Goal: Task Accomplishment & Management: Use online tool/utility

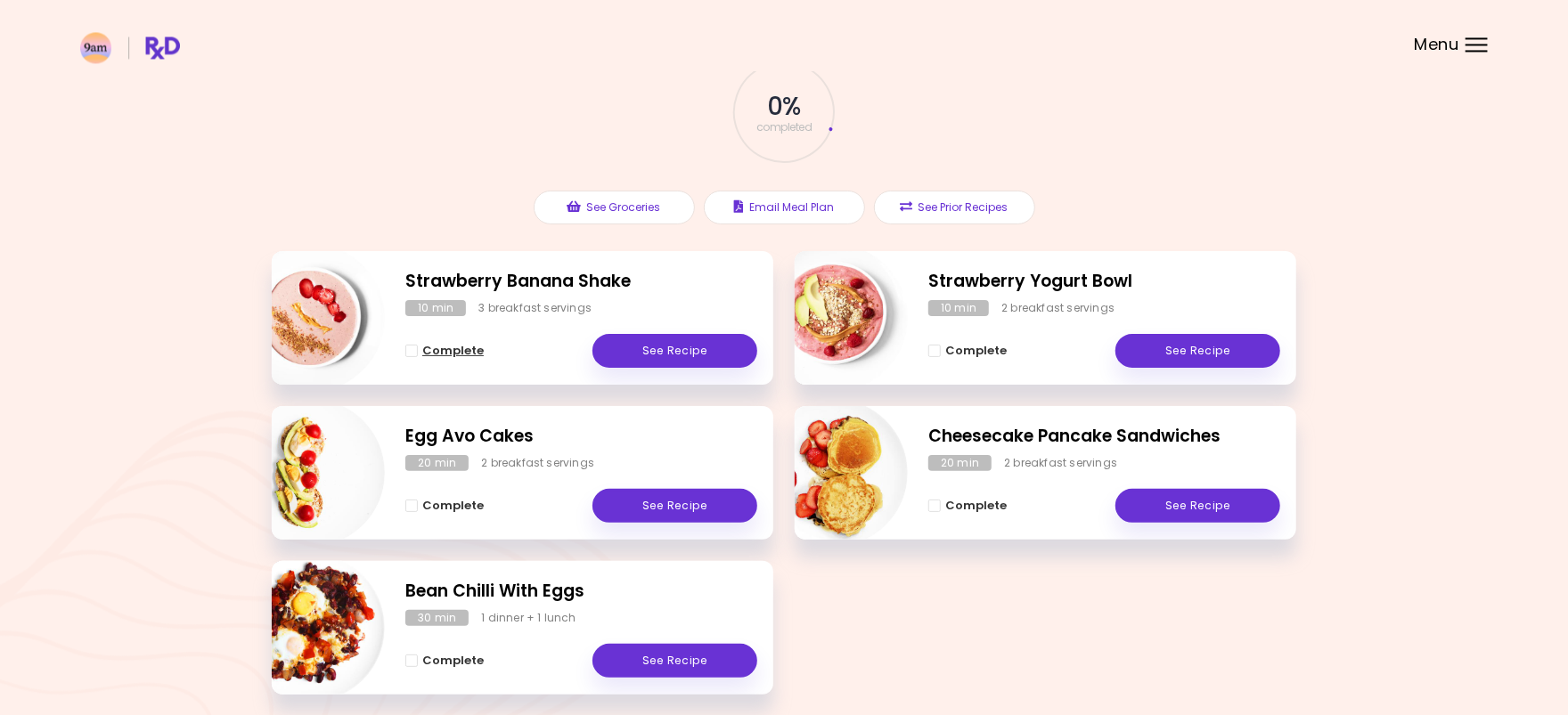
scroll to position [180, 0]
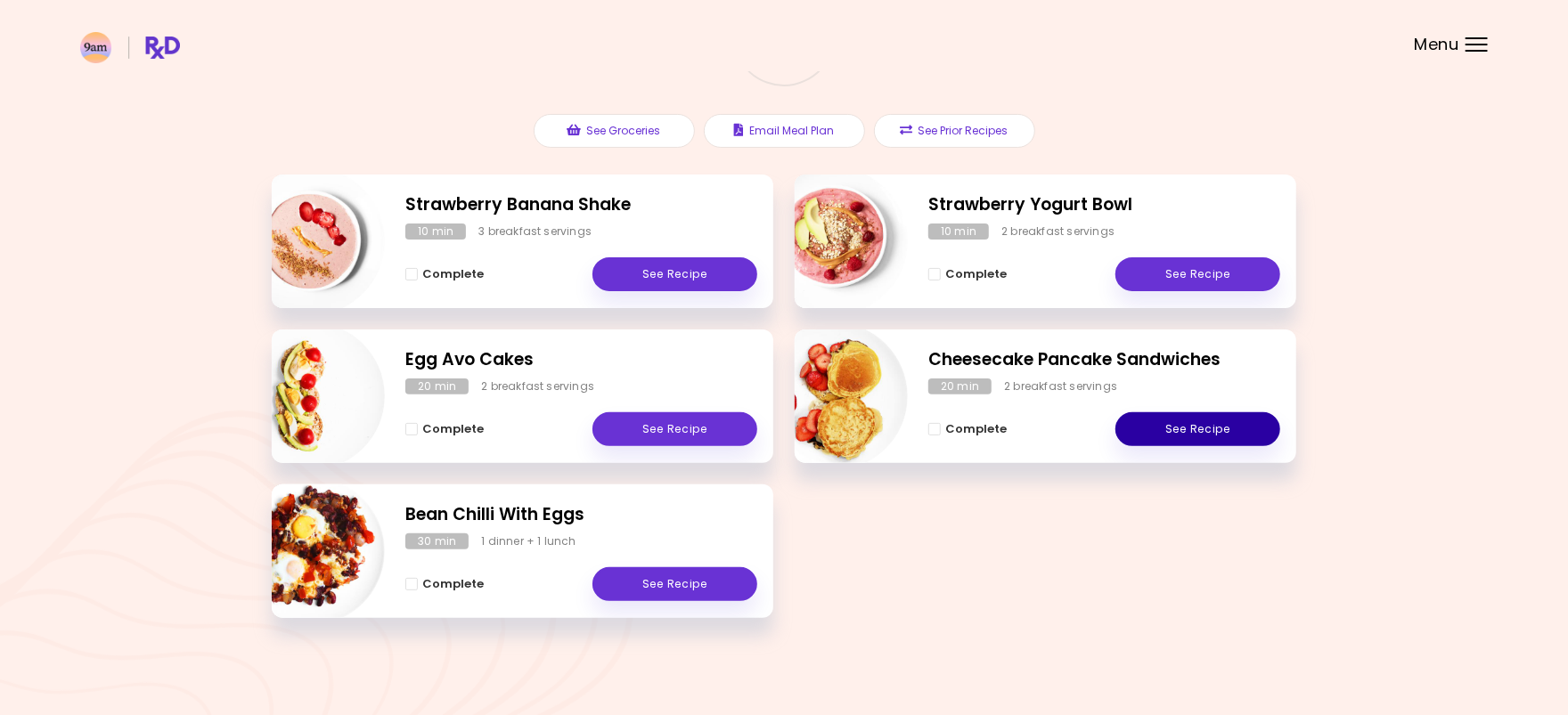
click at [1155, 433] on link "See Recipe" at bounding box center [1198, 429] width 165 height 34
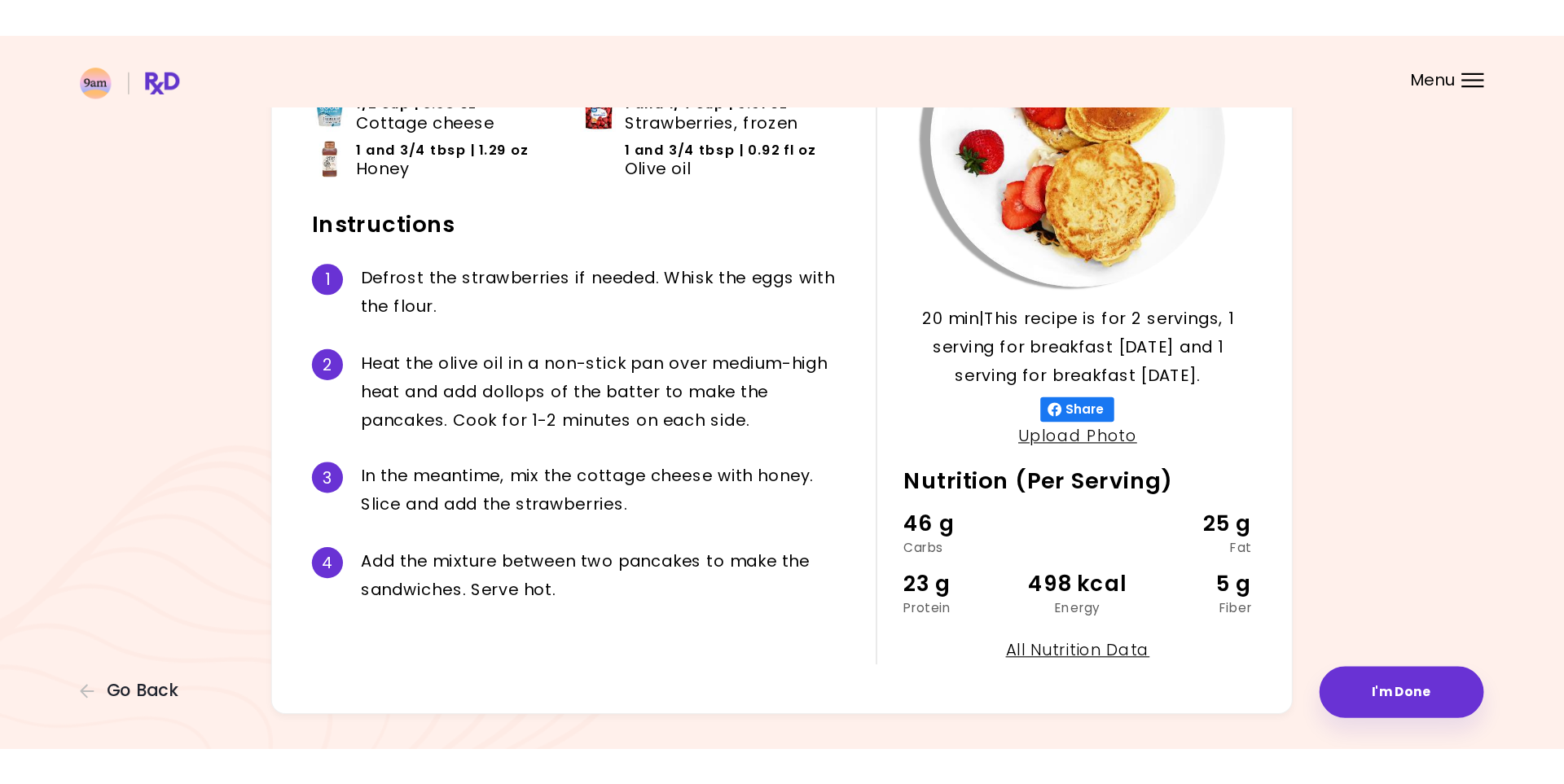
scroll to position [112, 0]
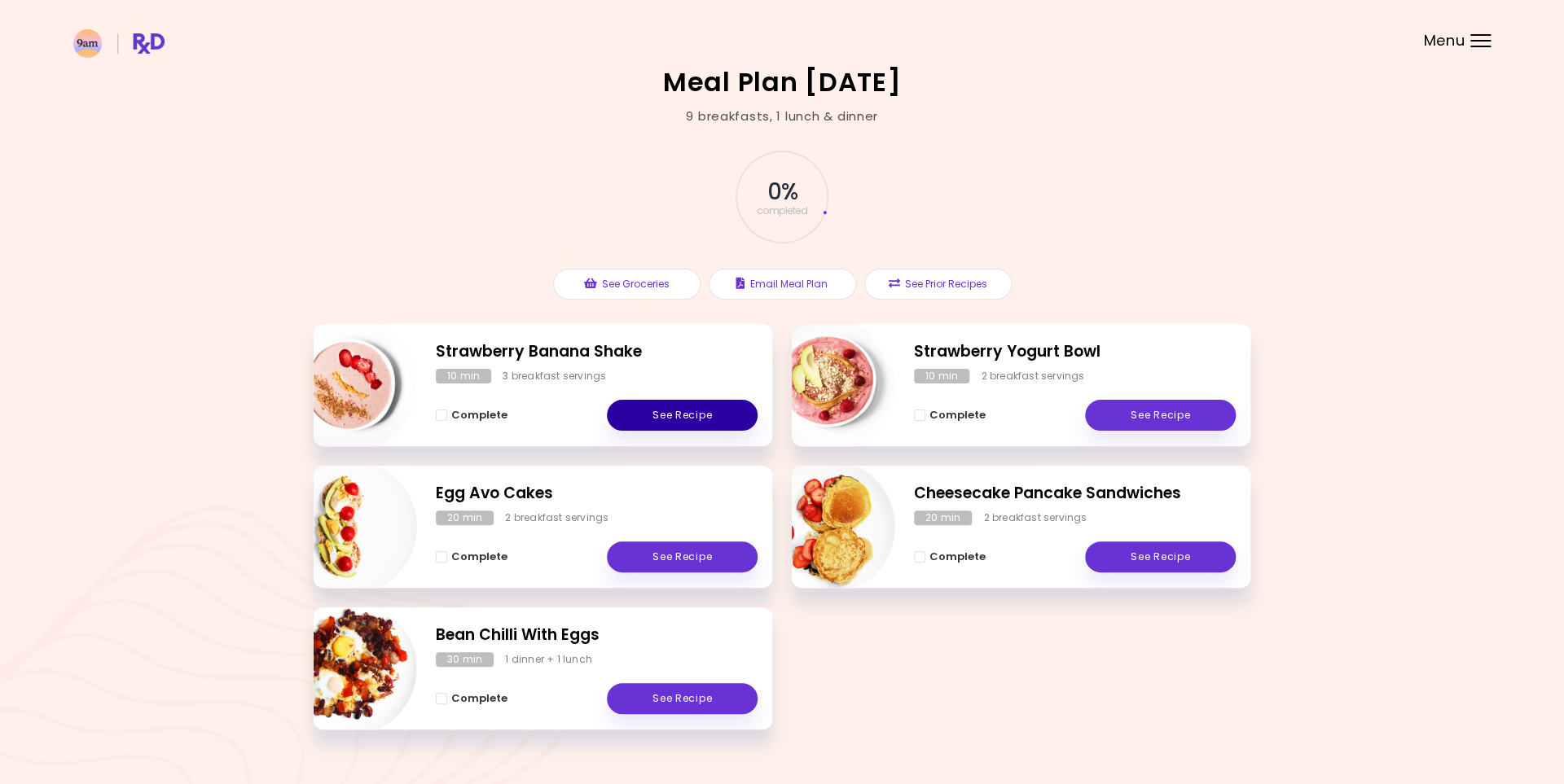
click at [694, 412] on link "See Recipe" at bounding box center [682, 416] width 151 height 31
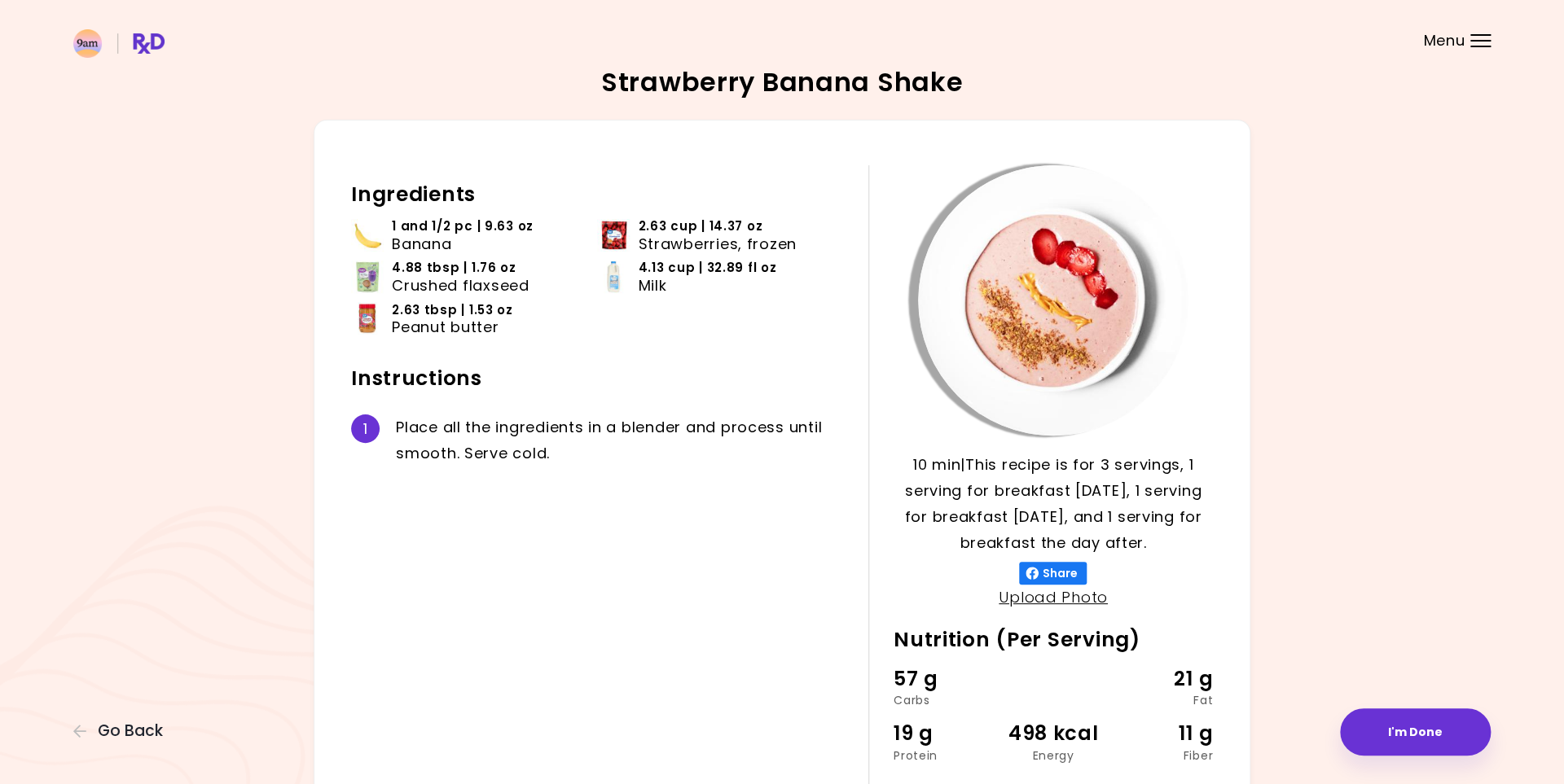
click at [1201, 381] on div at bounding box center [1053, 301] width 320 height 271
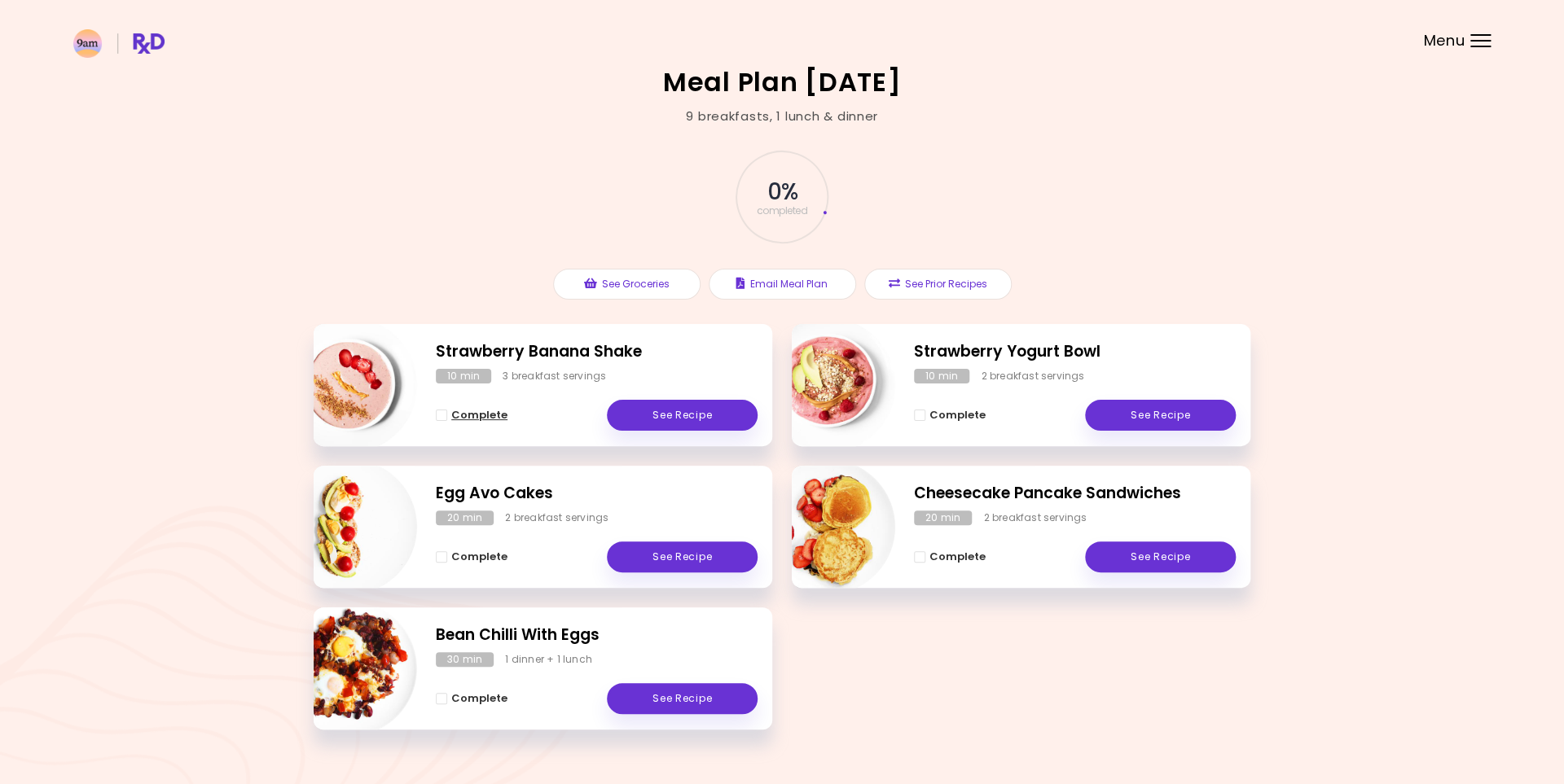
click at [440, 419] on span "Complete - Strawberry Banana Shake" at bounding box center [440, 415] width 11 height 11
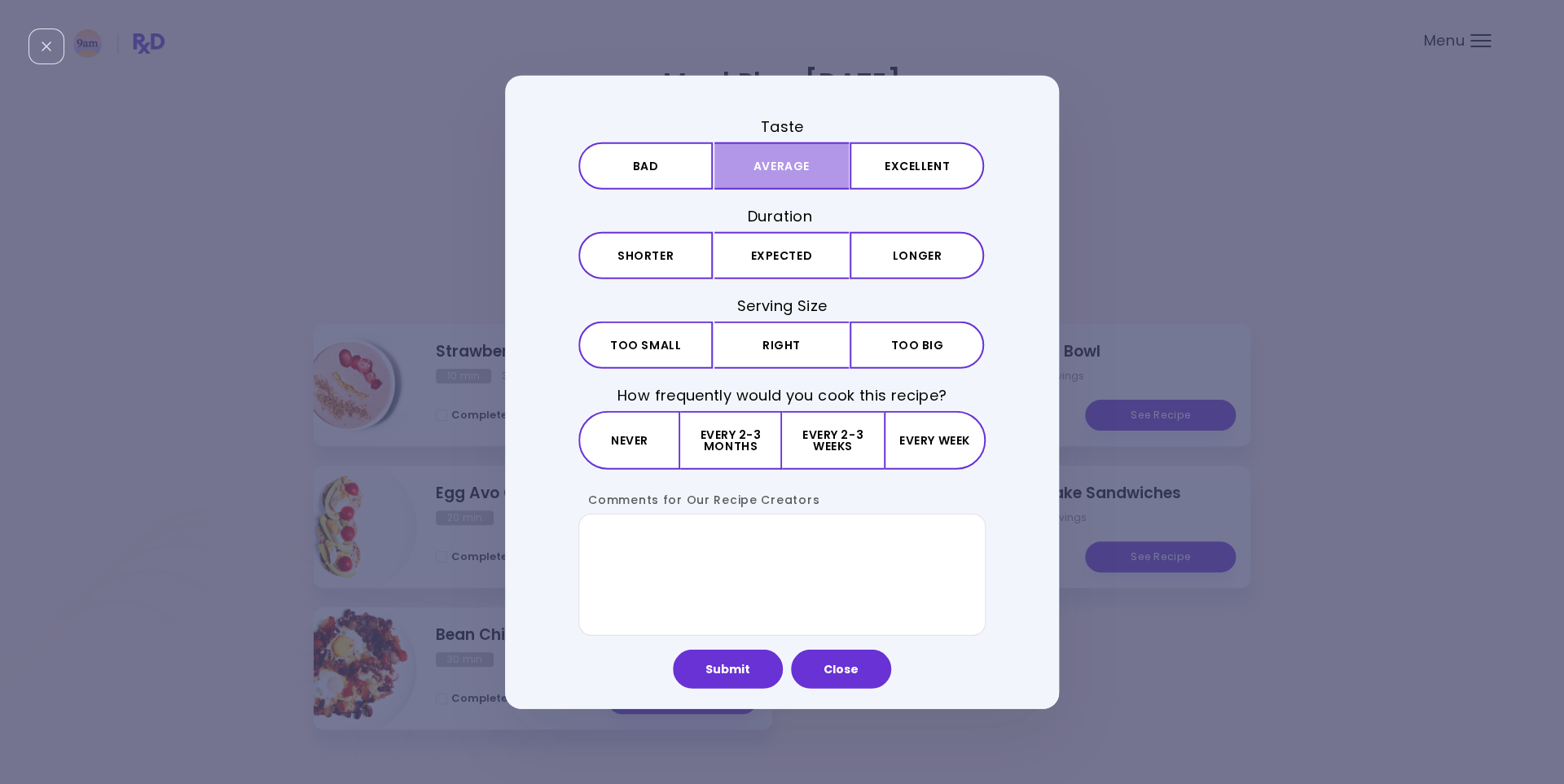
click at [757, 172] on button "Average" at bounding box center [782, 165] width 135 height 47
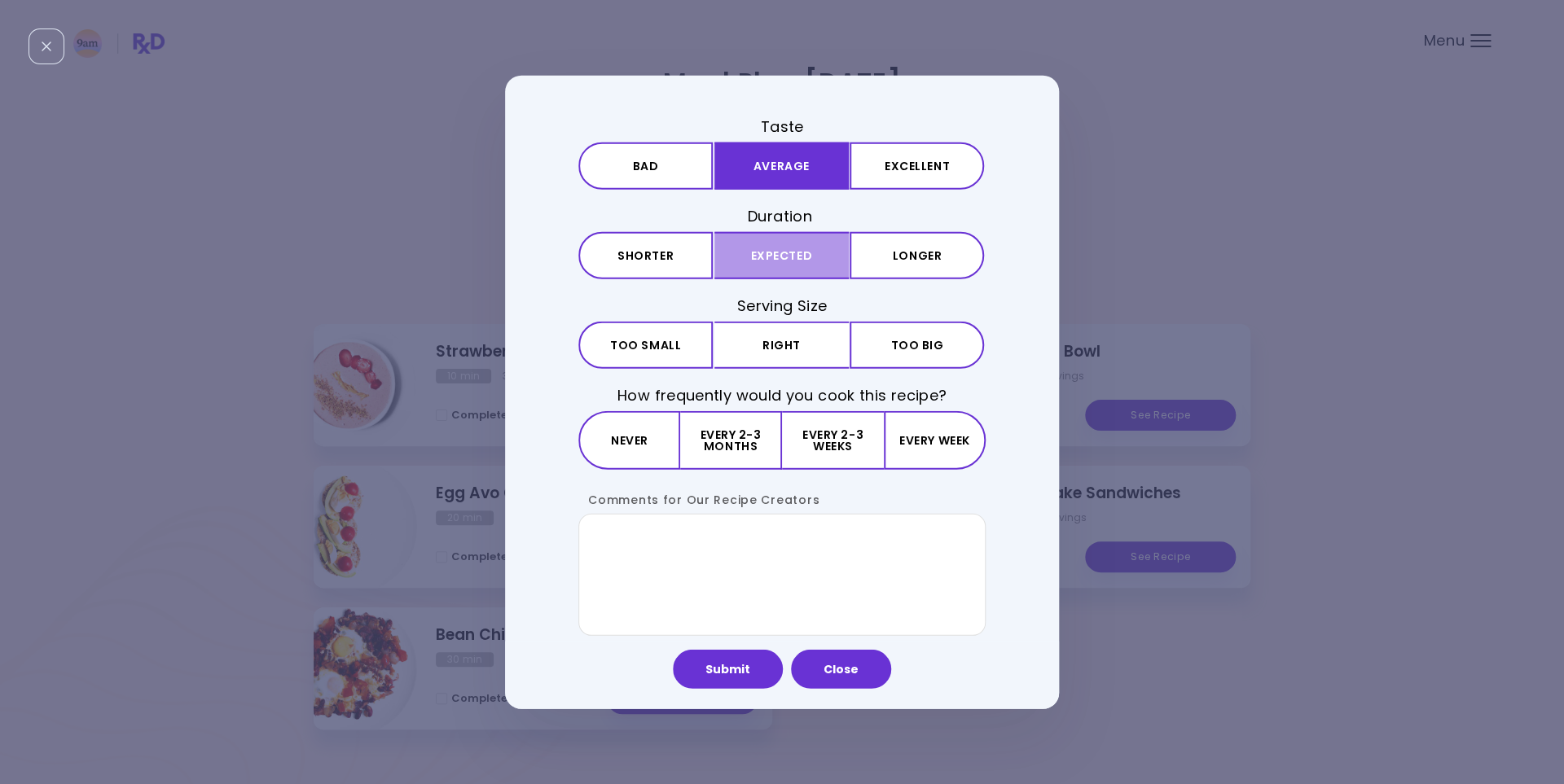
click at [782, 260] on button "Expected" at bounding box center [782, 255] width 135 height 47
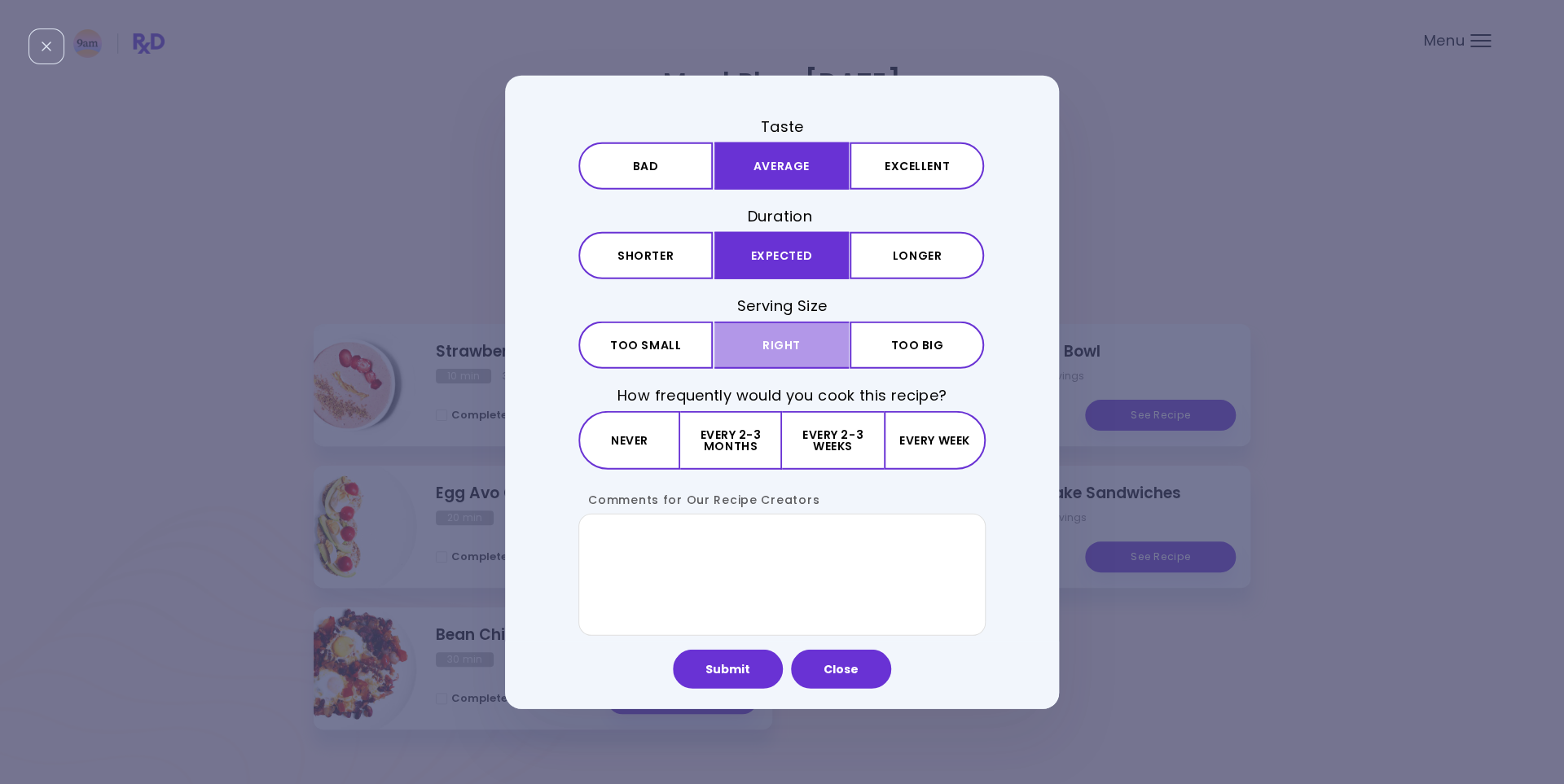
click at [785, 342] on button "Right" at bounding box center [782, 344] width 135 height 47
click at [722, 451] on button "Every 2-3 months" at bounding box center [731, 440] width 102 height 58
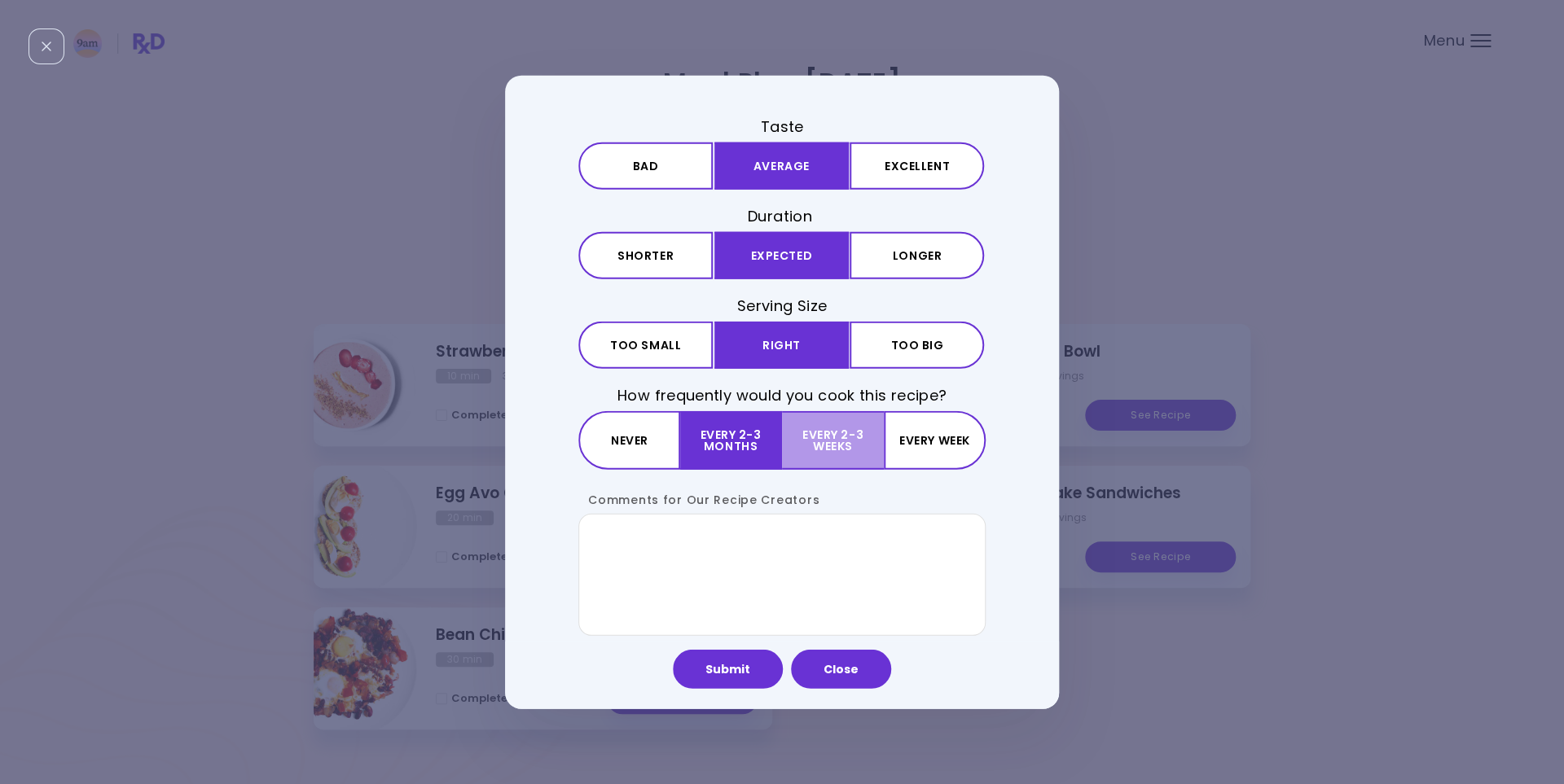
click at [816, 441] on button "Every 2-3 weeks" at bounding box center [832, 440] width 101 height 58
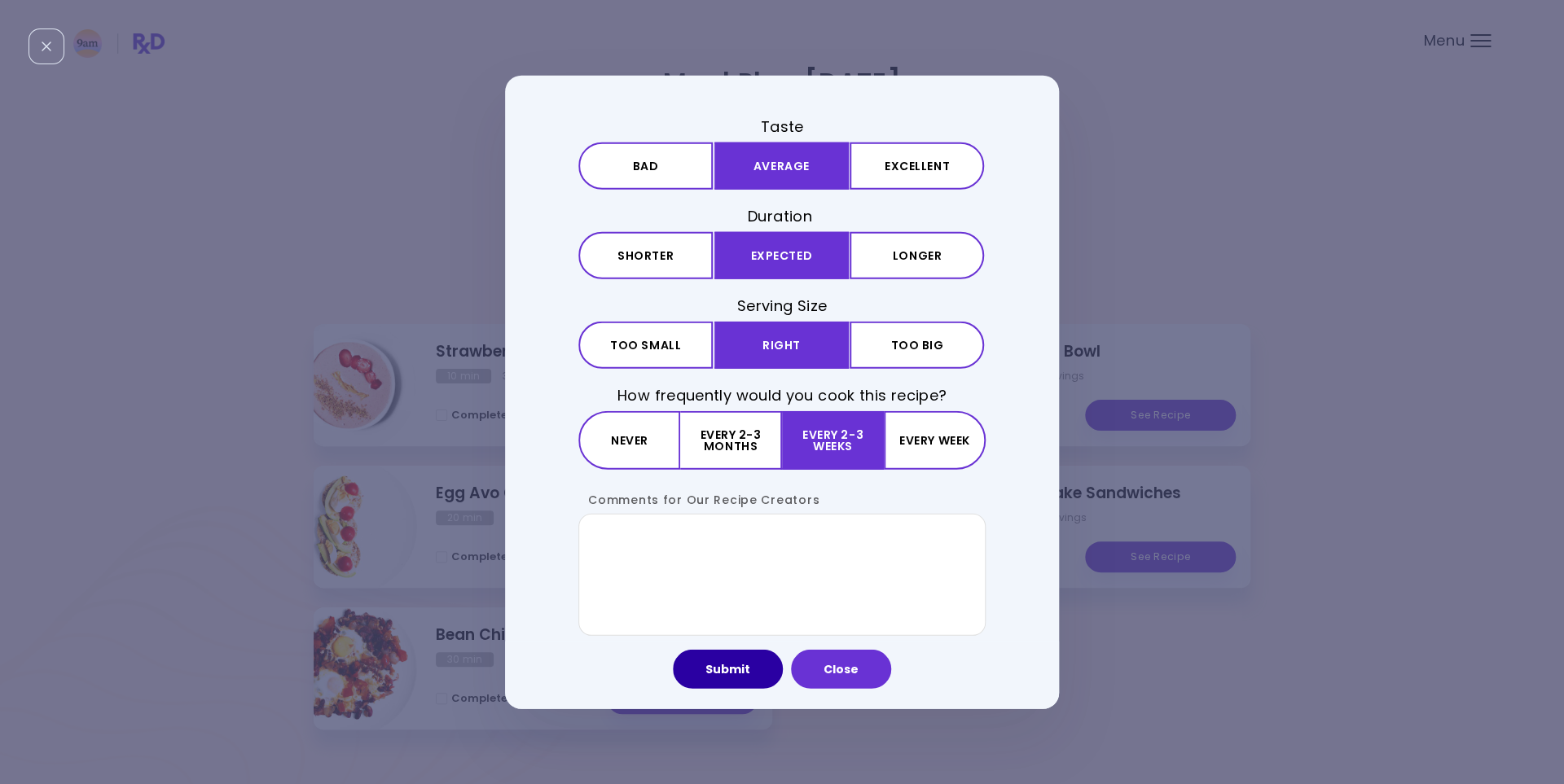
click at [742, 684] on button "Submit" at bounding box center [728, 669] width 110 height 39
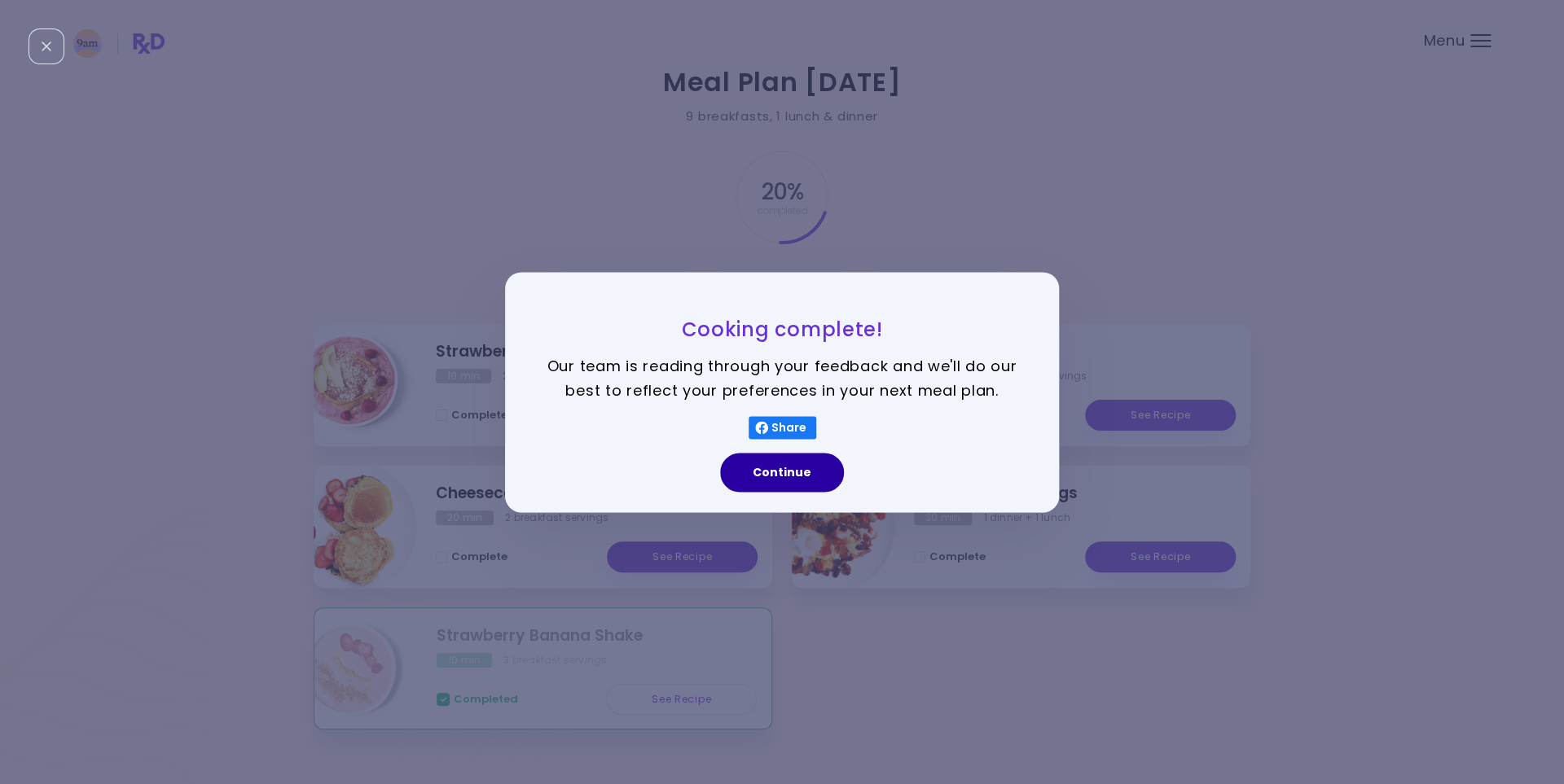
click at [754, 474] on button "Continue" at bounding box center [782, 472] width 123 height 39
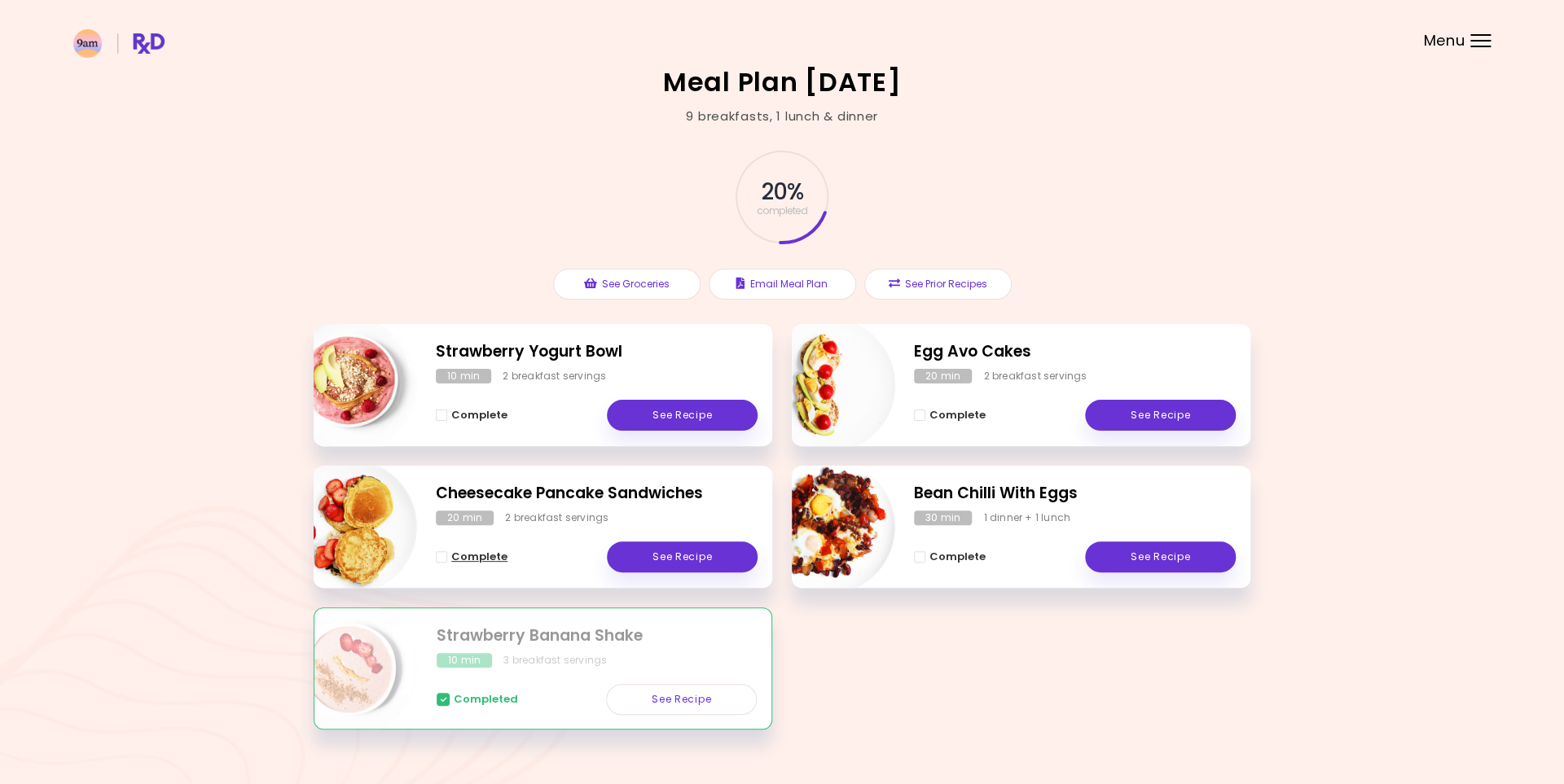
click at [444, 558] on span "Complete - Cheesecake Pancake Sandwiches" at bounding box center [440, 556] width 11 height 11
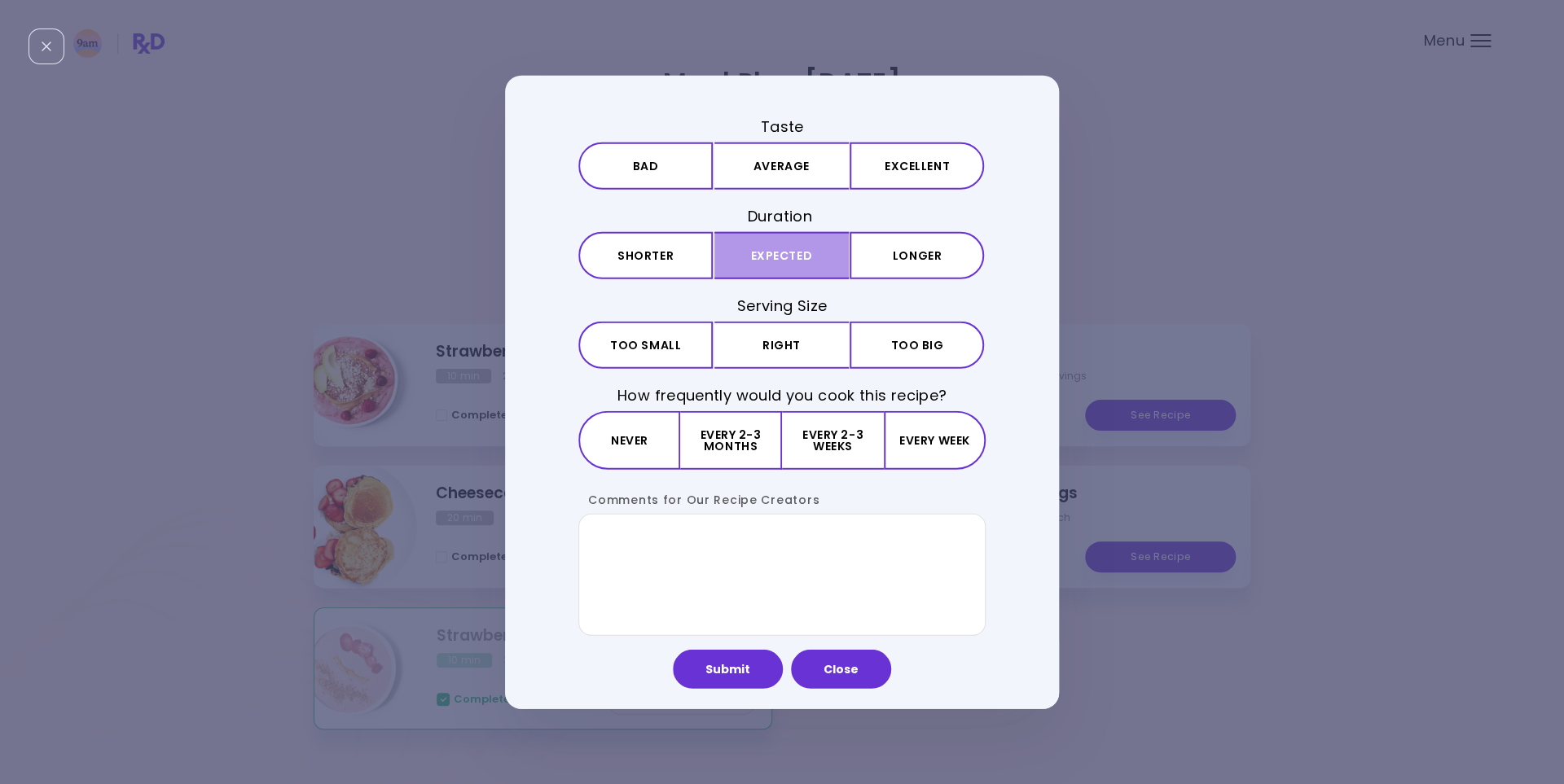
drag, startPoint x: 782, startPoint y: 173, endPoint x: 787, endPoint y: 234, distance: 61.2
click at [782, 189] on button "Average" at bounding box center [782, 165] width 135 height 47
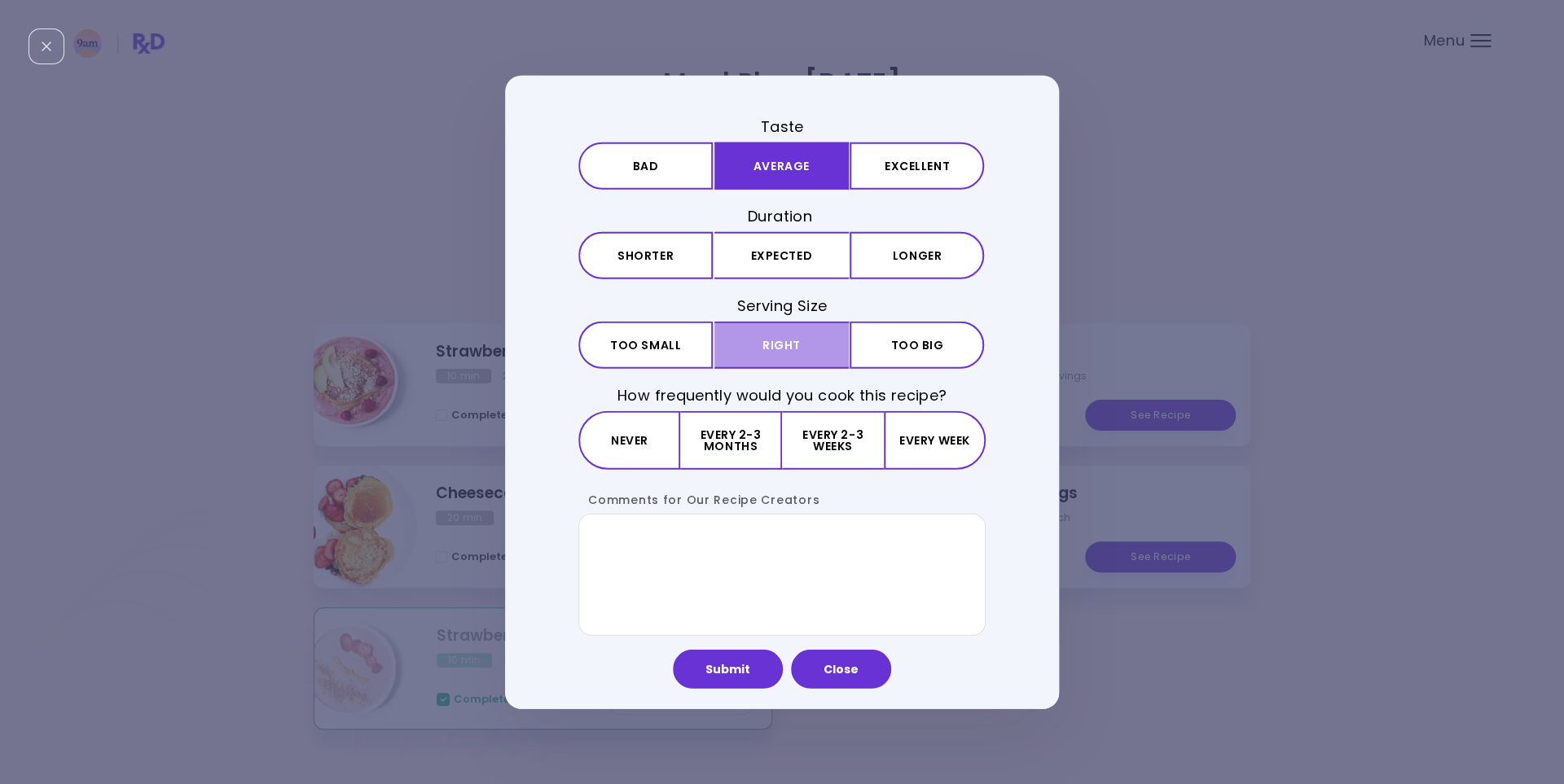
drag, startPoint x: 788, startPoint y: 274, endPoint x: 774, endPoint y: 328, distance: 55.8
click at [787, 278] on button "Expected" at bounding box center [782, 255] width 135 height 47
click at [771, 355] on button "Right" at bounding box center [782, 344] width 135 height 47
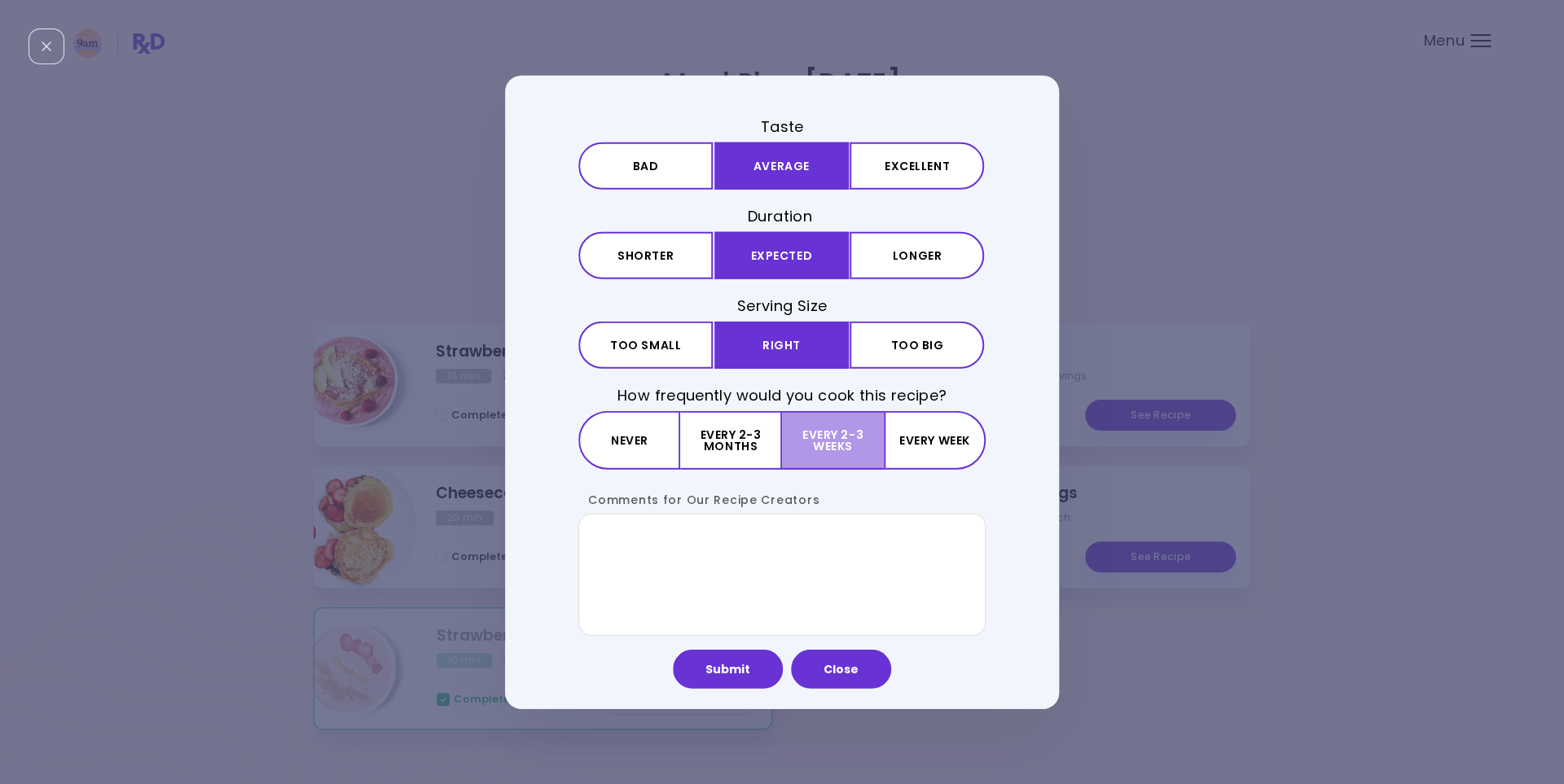
click at [816, 445] on button "Every 2-3 weeks" at bounding box center [832, 440] width 101 height 58
click at [722, 668] on button "Submit" at bounding box center [728, 669] width 110 height 39
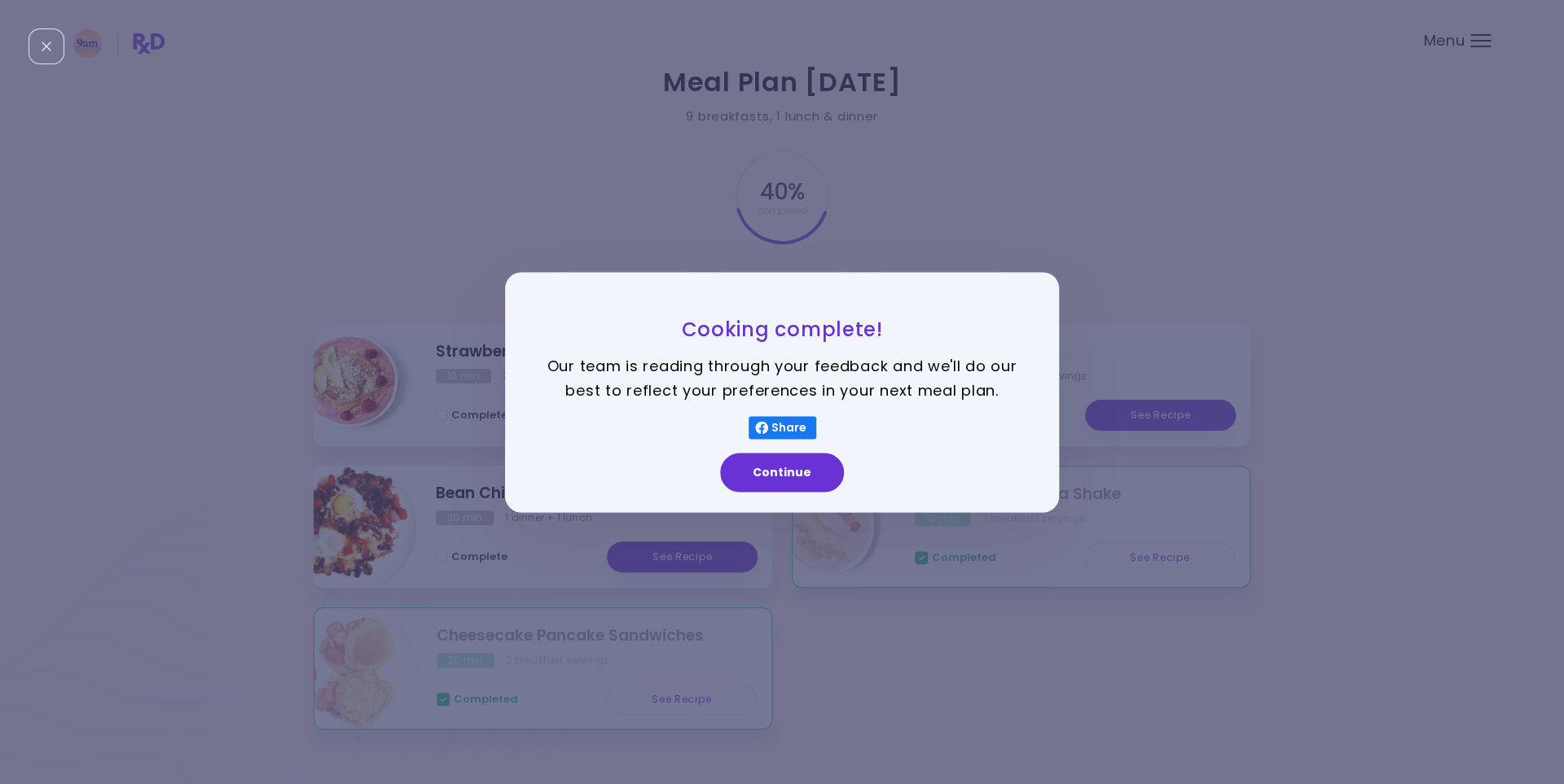
click at [802, 446] on div "Continue" at bounding box center [782, 478] width 554 height 68
click at [797, 458] on button "Continue" at bounding box center [782, 472] width 123 height 39
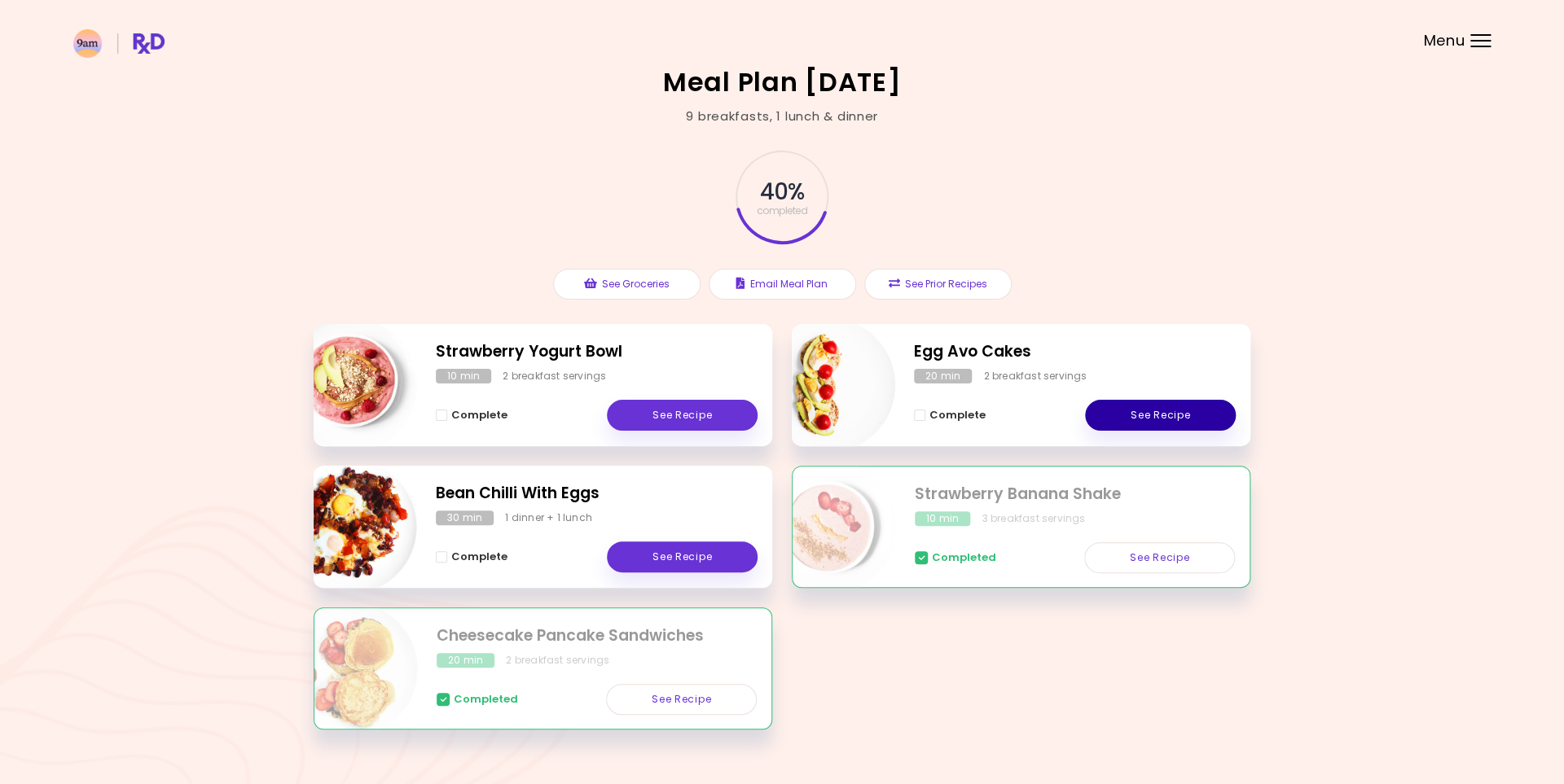
click at [1127, 428] on link "See Recipe" at bounding box center [1160, 416] width 151 height 31
click at [920, 419] on span "Complete - Egg Avo Cakes" at bounding box center [919, 415] width 11 height 11
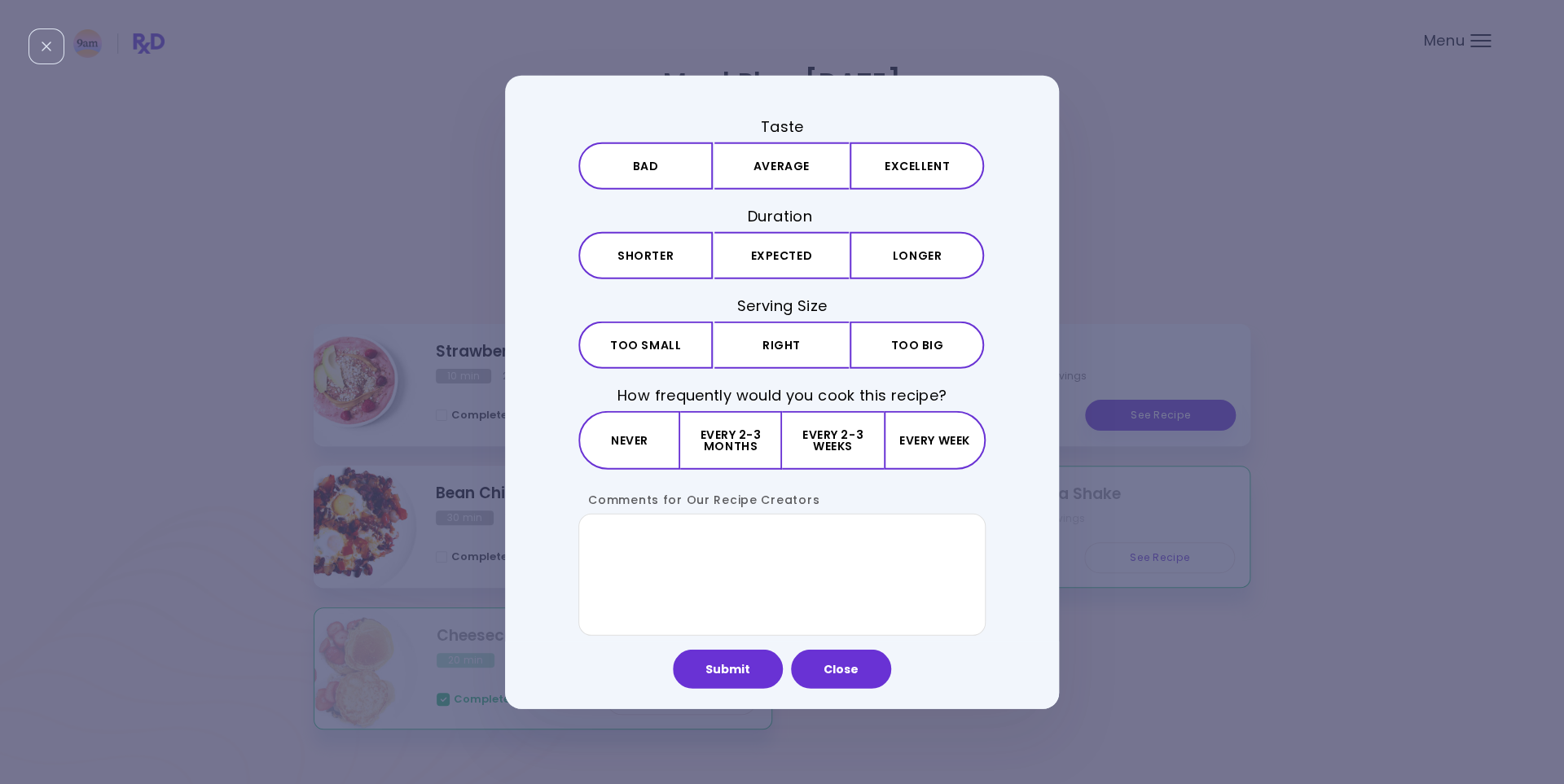
drag, startPoint x: 784, startPoint y: 170, endPoint x: 801, endPoint y: 210, distance: 43.5
click at [784, 171] on button "Average" at bounding box center [782, 165] width 135 height 47
click at [811, 280] on div "Taste Bad Average Excellent Duration Shorter Expected Longer Serving Size Small…" at bounding box center [782, 375] width 407 height 520
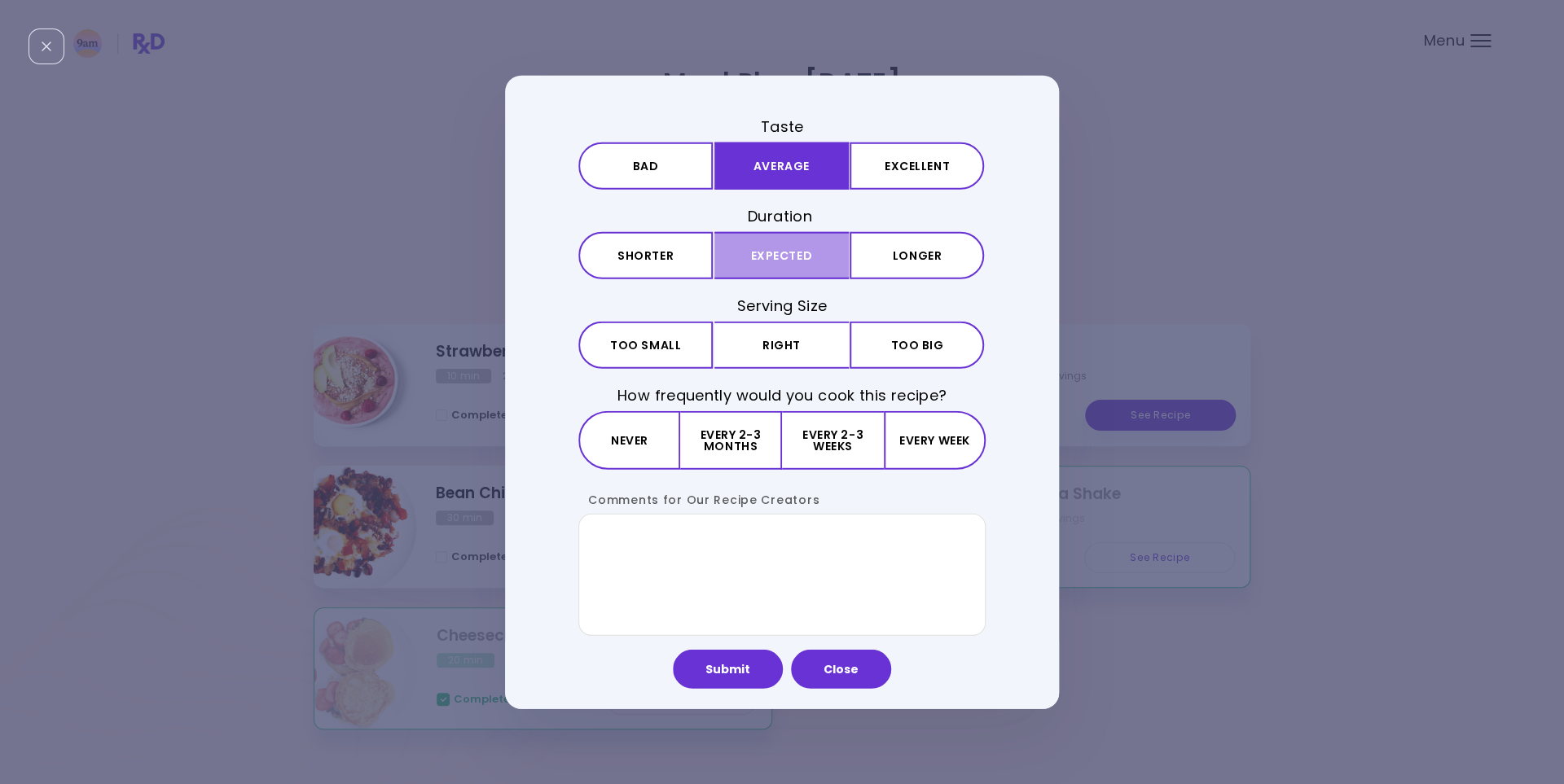
click at [774, 274] on button "Expected" at bounding box center [782, 255] width 135 height 47
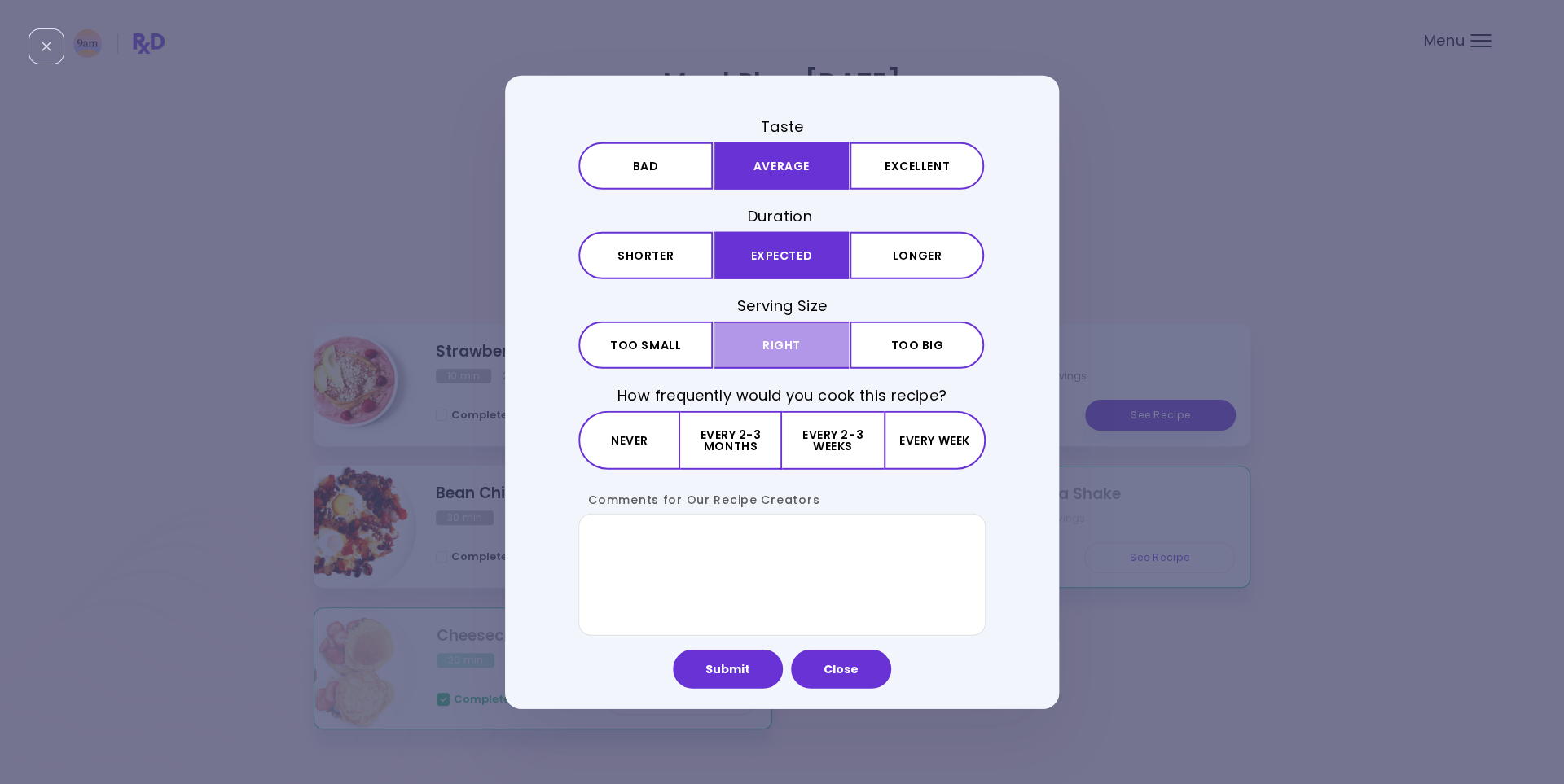
click at [776, 339] on button "Right" at bounding box center [782, 344] width 135 height 47
click at [741, 428] on button "Every 2-3 months" at bounding box center [731, 440] width 102 height 58
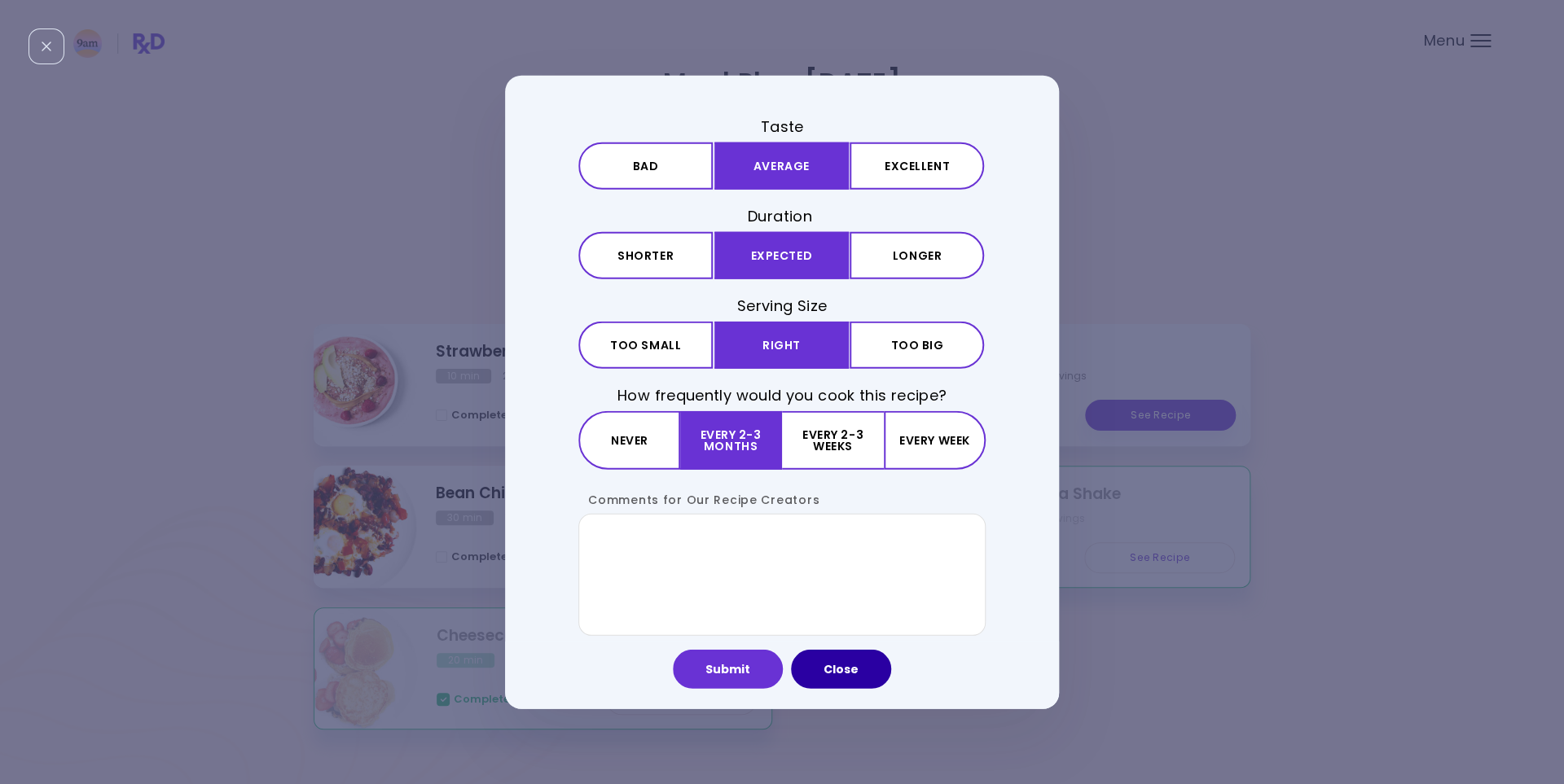
click at [824, 668] on button "Close" at bounding box center [841, 669] width 100 height 39
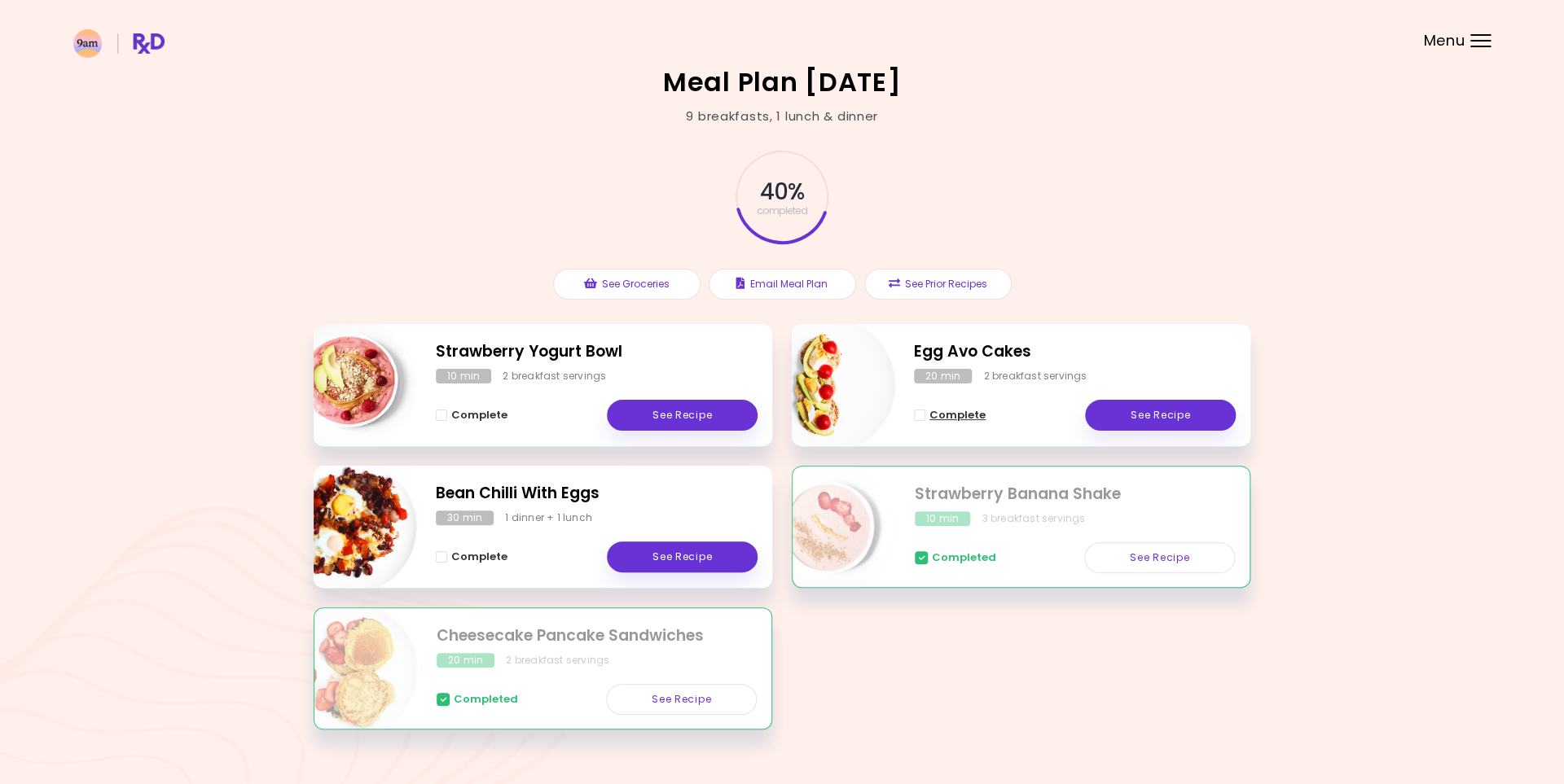
click at [914, 415] on span "Complete - Egg Avo Cakes" at bounding box center [919, 415] width 11 height 11
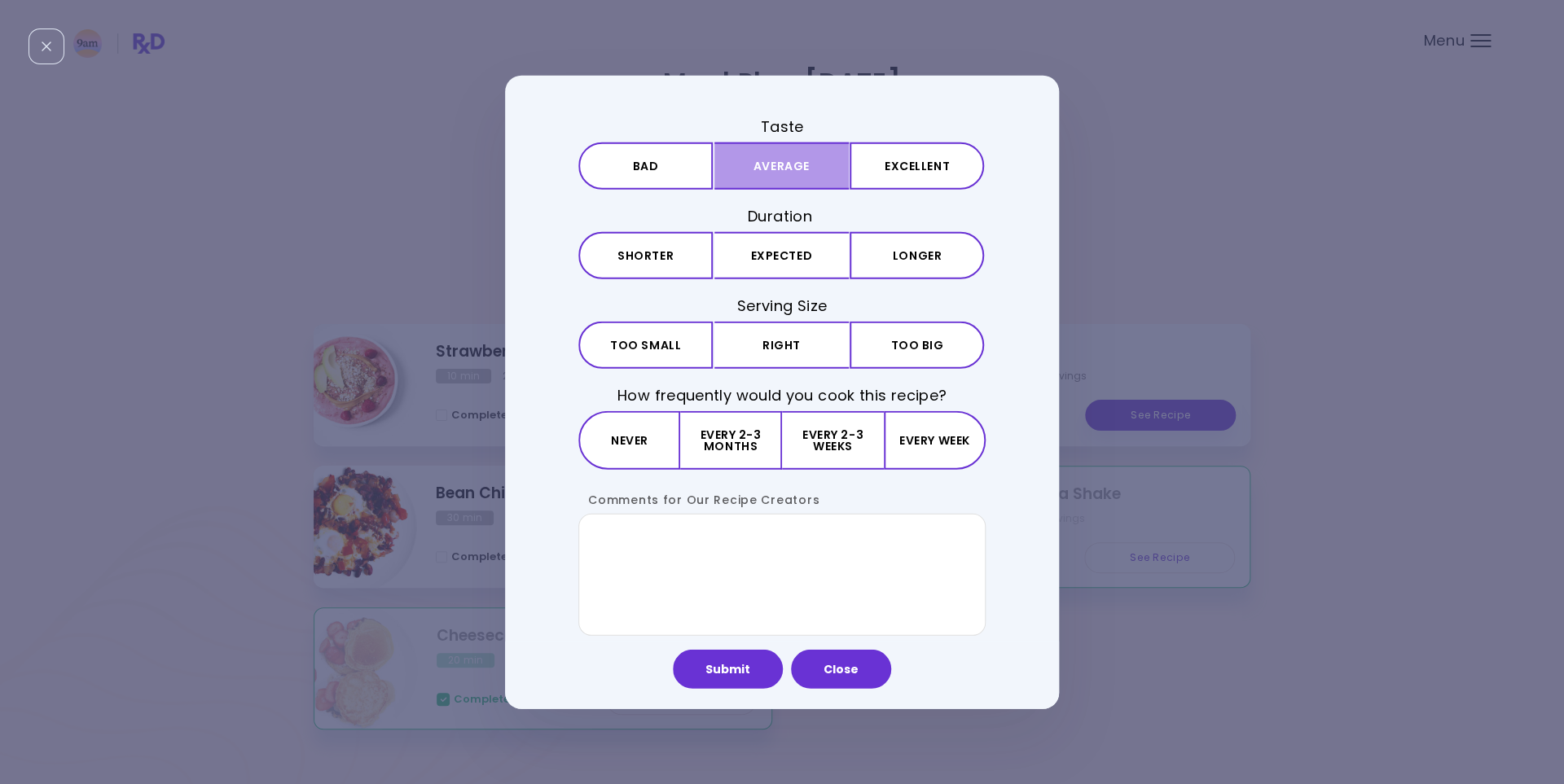
click at [770, 184] on button "Average" at bounding box center [782, 165] width 135 height 47
drag, startPoint x: 781, startPoint y: 249, endPoint x: 780, endPoint y: 284, distance: 35.0
click at [781, 250] on button "Expected" at bounding box center [782, 255] width 135 height 47
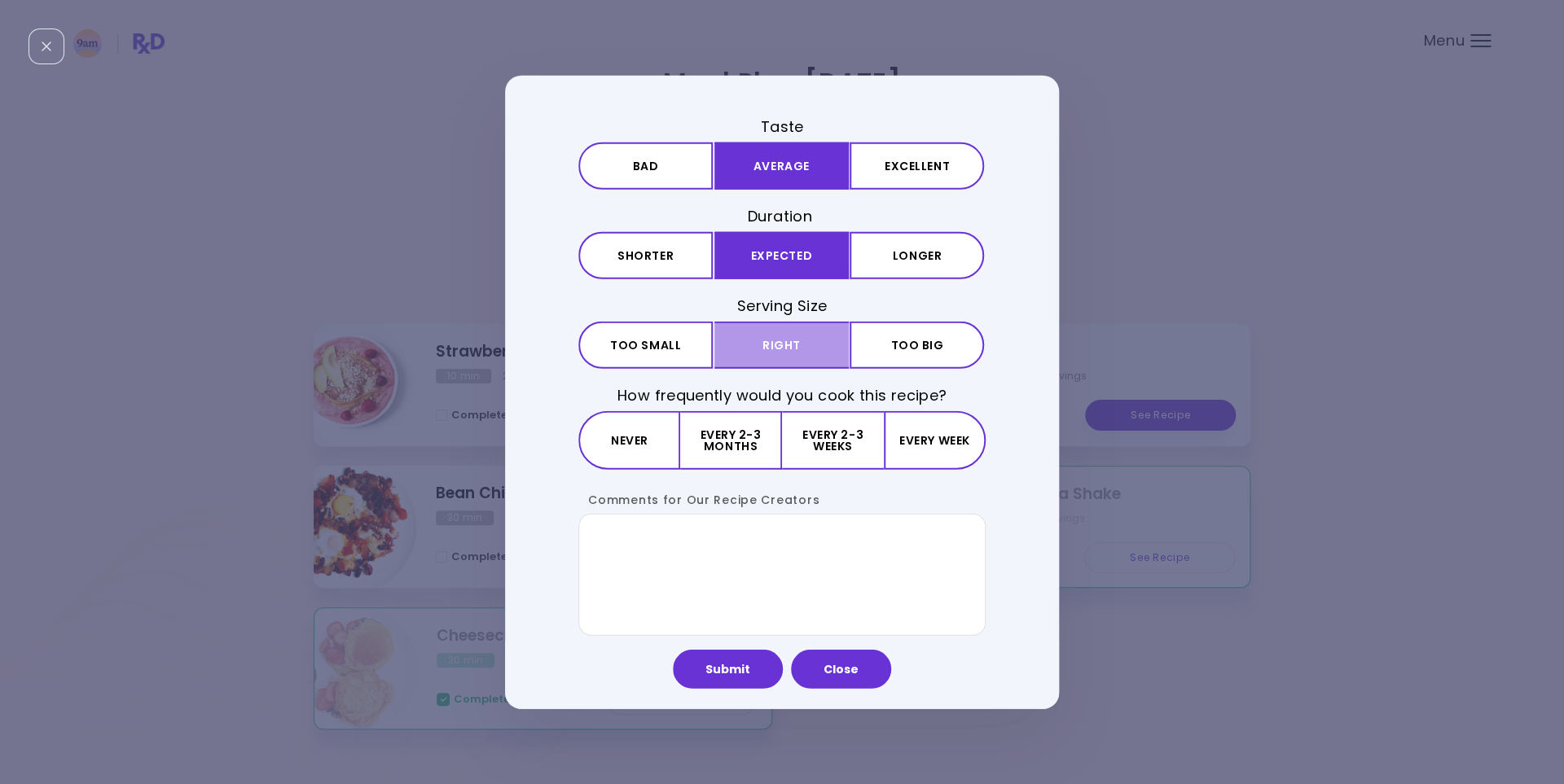
click at [776, 346] on button "Right" at bounding box center [782, 344] width 135 height 47
click at [820, 443] on button "Every 2-3 weeks" at bounding box center [832, 440] width 101 height 58
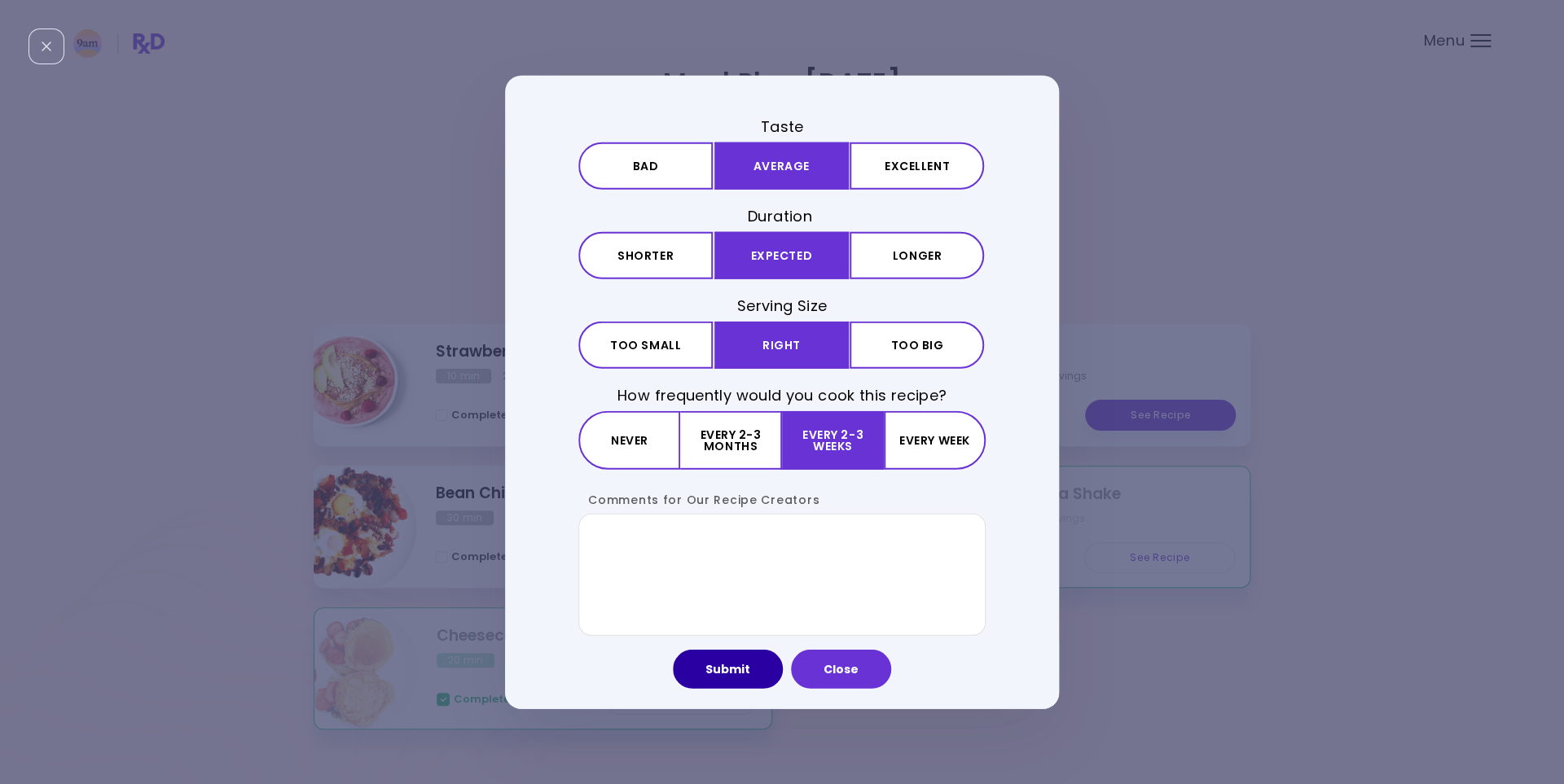
click at [708, 667] on button "Submit" at bounding box center [728, 669] width 110 height 39
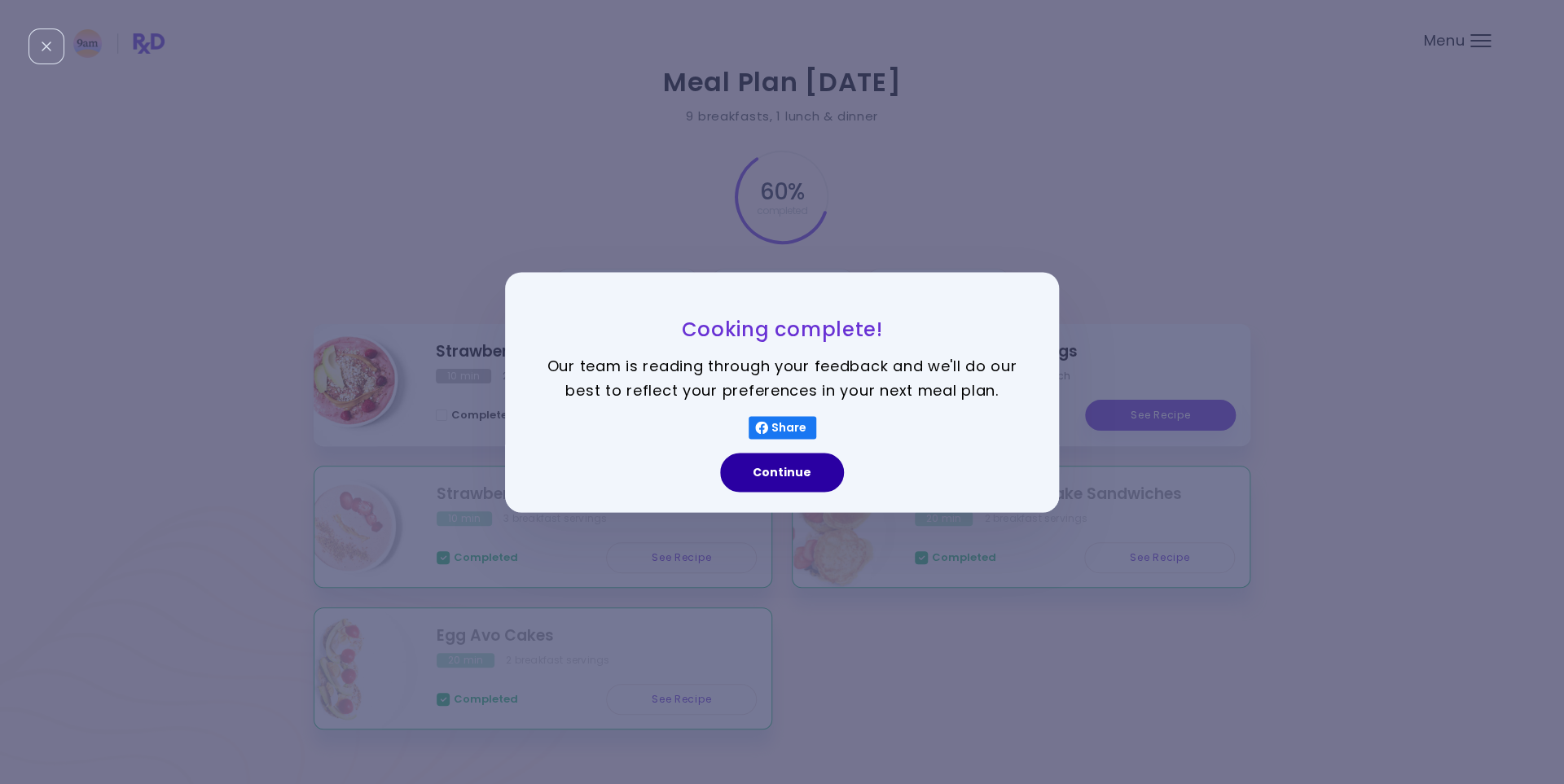
click at [792, 464] on button "Continue" at bounding box center [782, 472] width 123 height 39
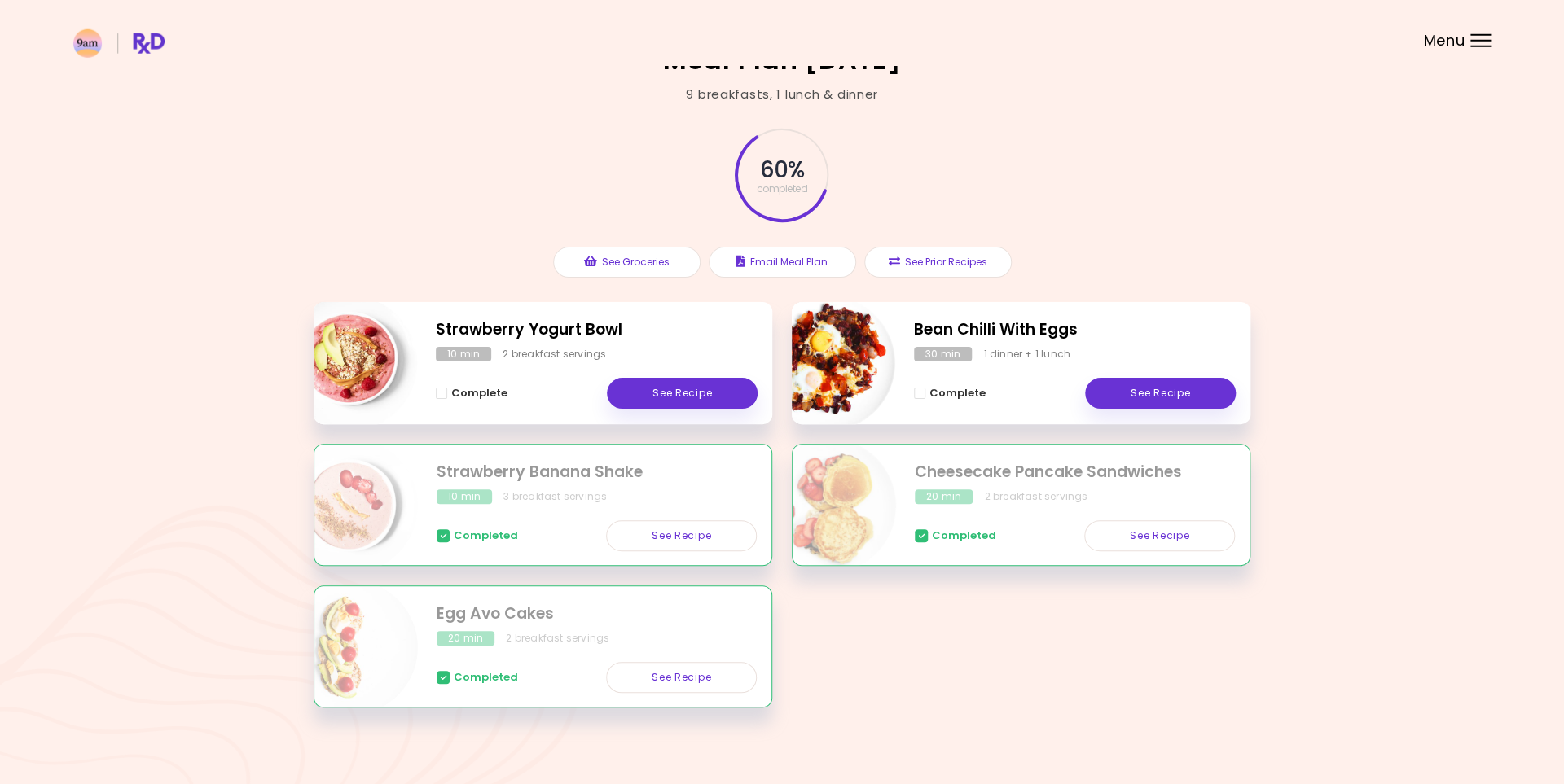
scroll to position [34, 0]
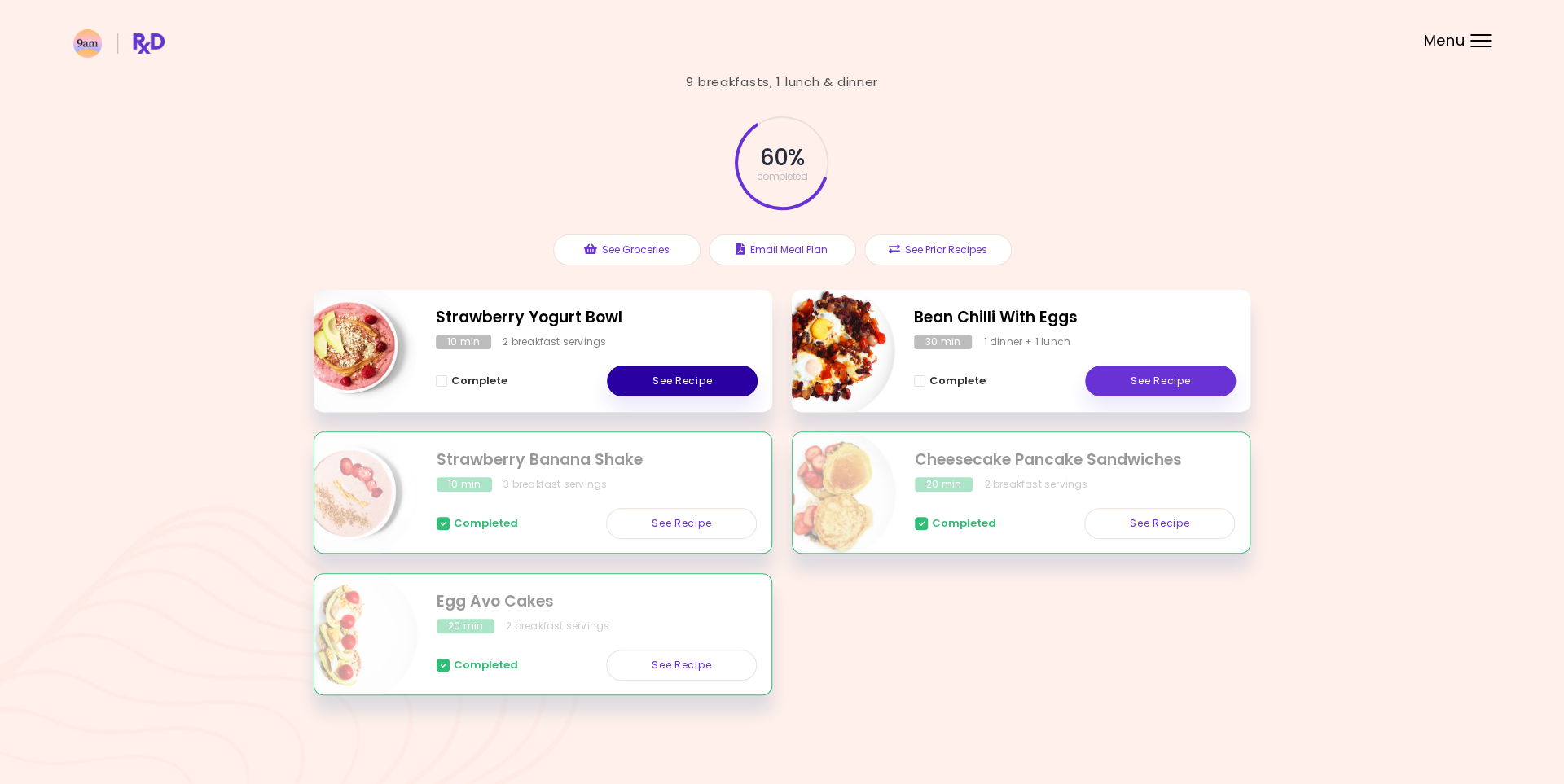
click at [670, 382] on link "See Recipe" at bounding box center [682, 381] width 151 height 31
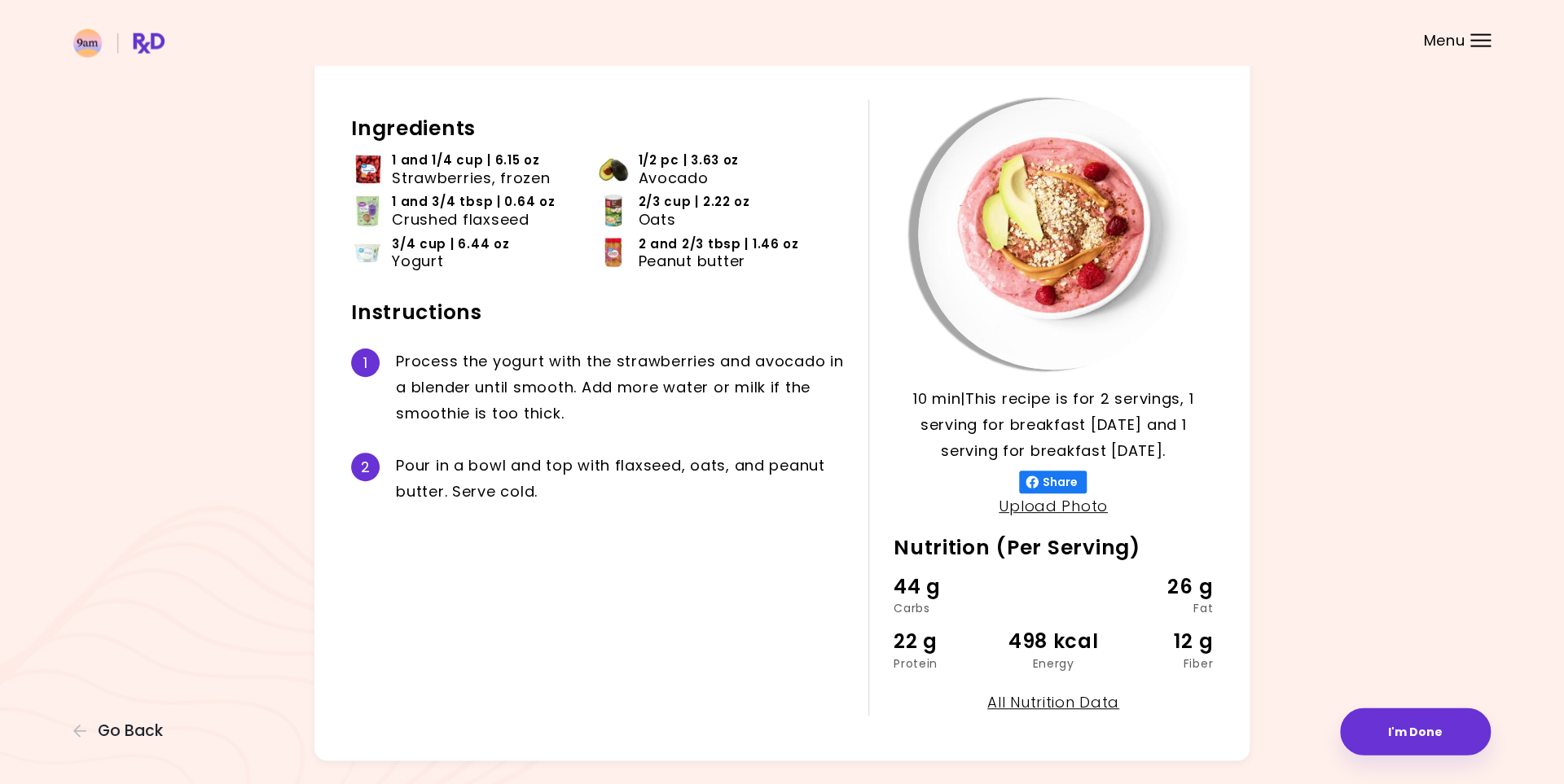
scroll to position [112, 0]
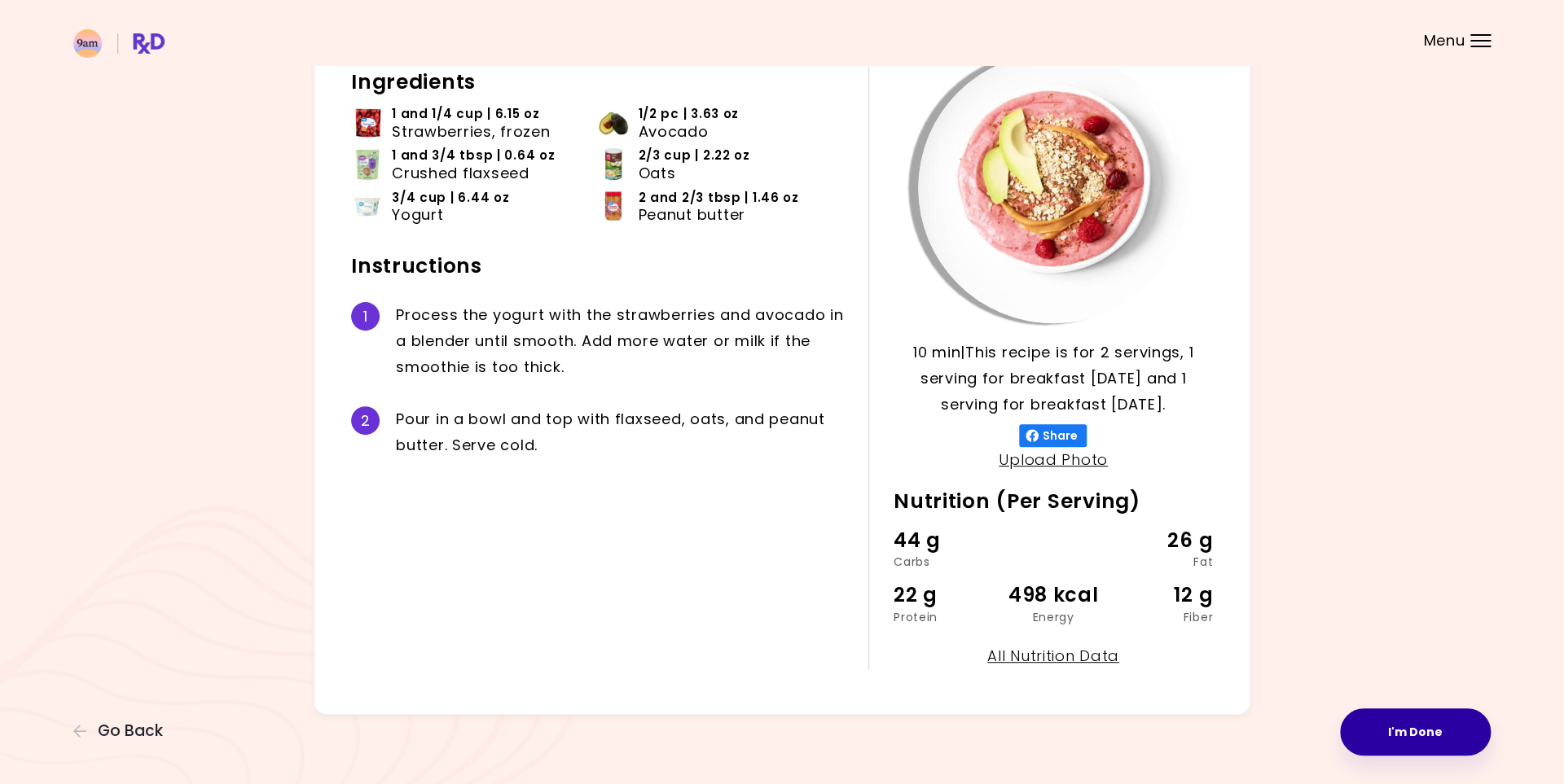
click at [1416, 715] on button "I'm Done" at bounding box center [1415, 732] width 151 height 47
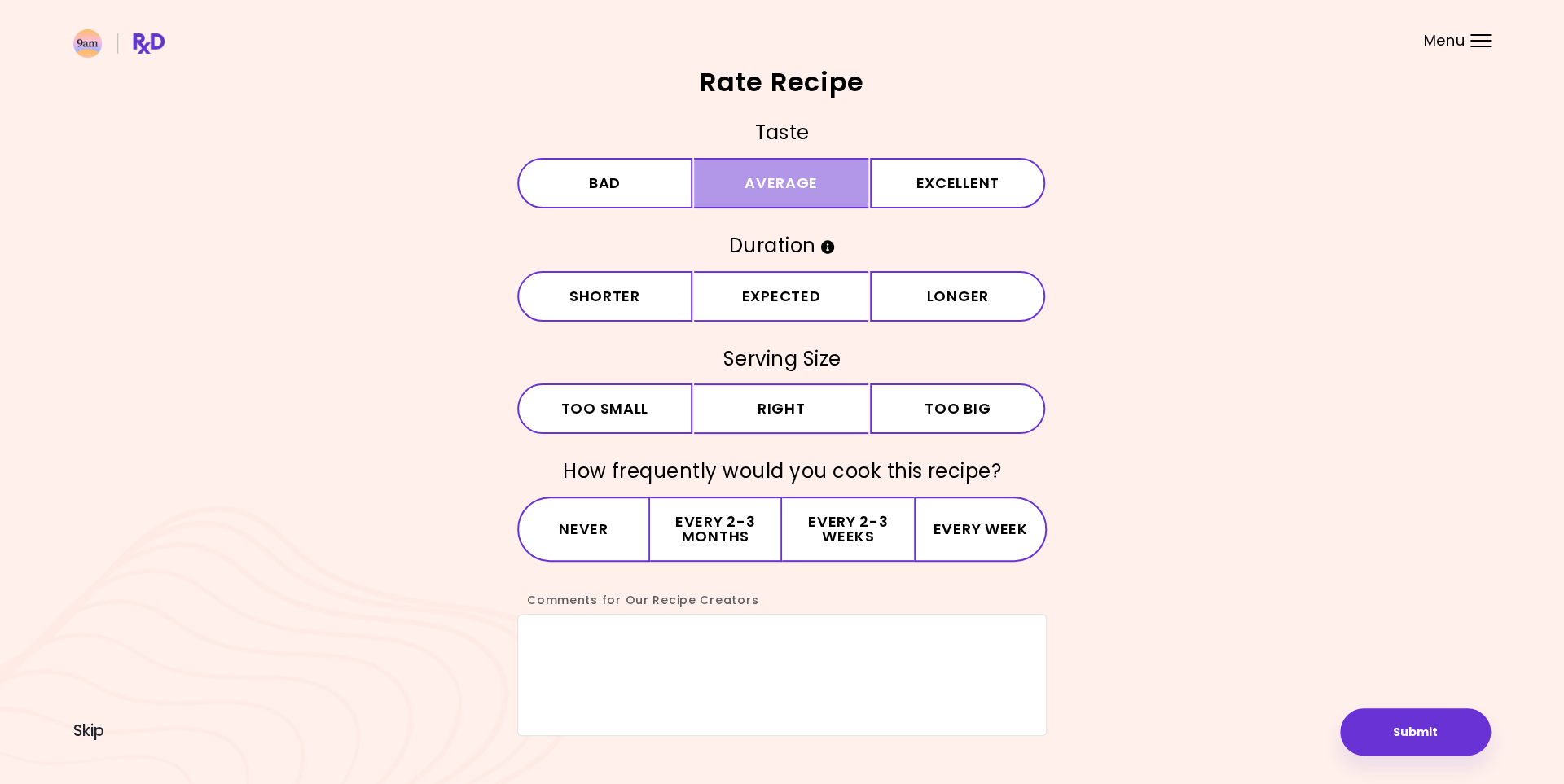
click at [766, 184] on button "Average" at bounding box center [782, 183] width 175 height 51
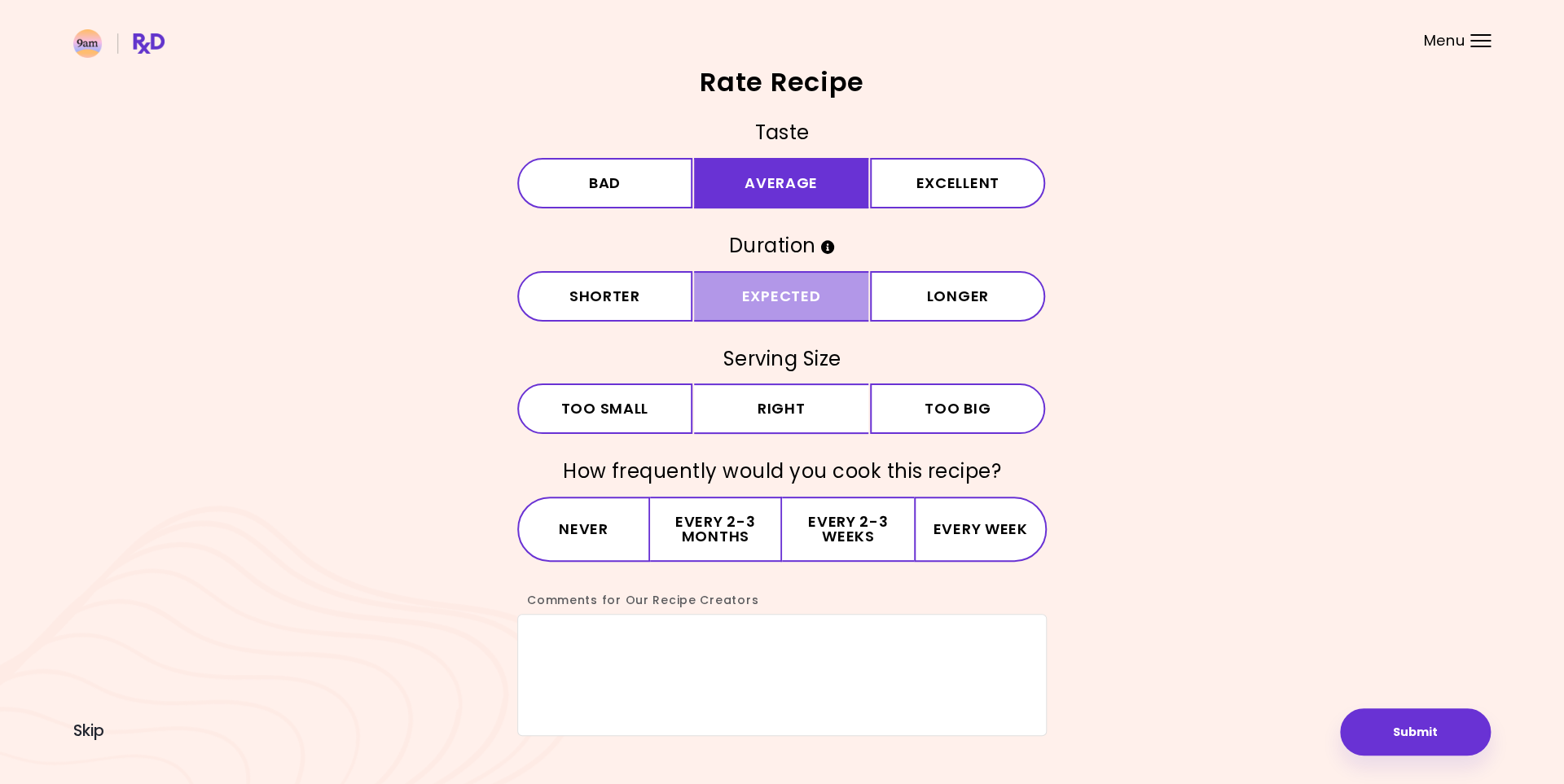
click at [753, 289] on button "Expected" at bounding box center [782, 296] width 175 height 51
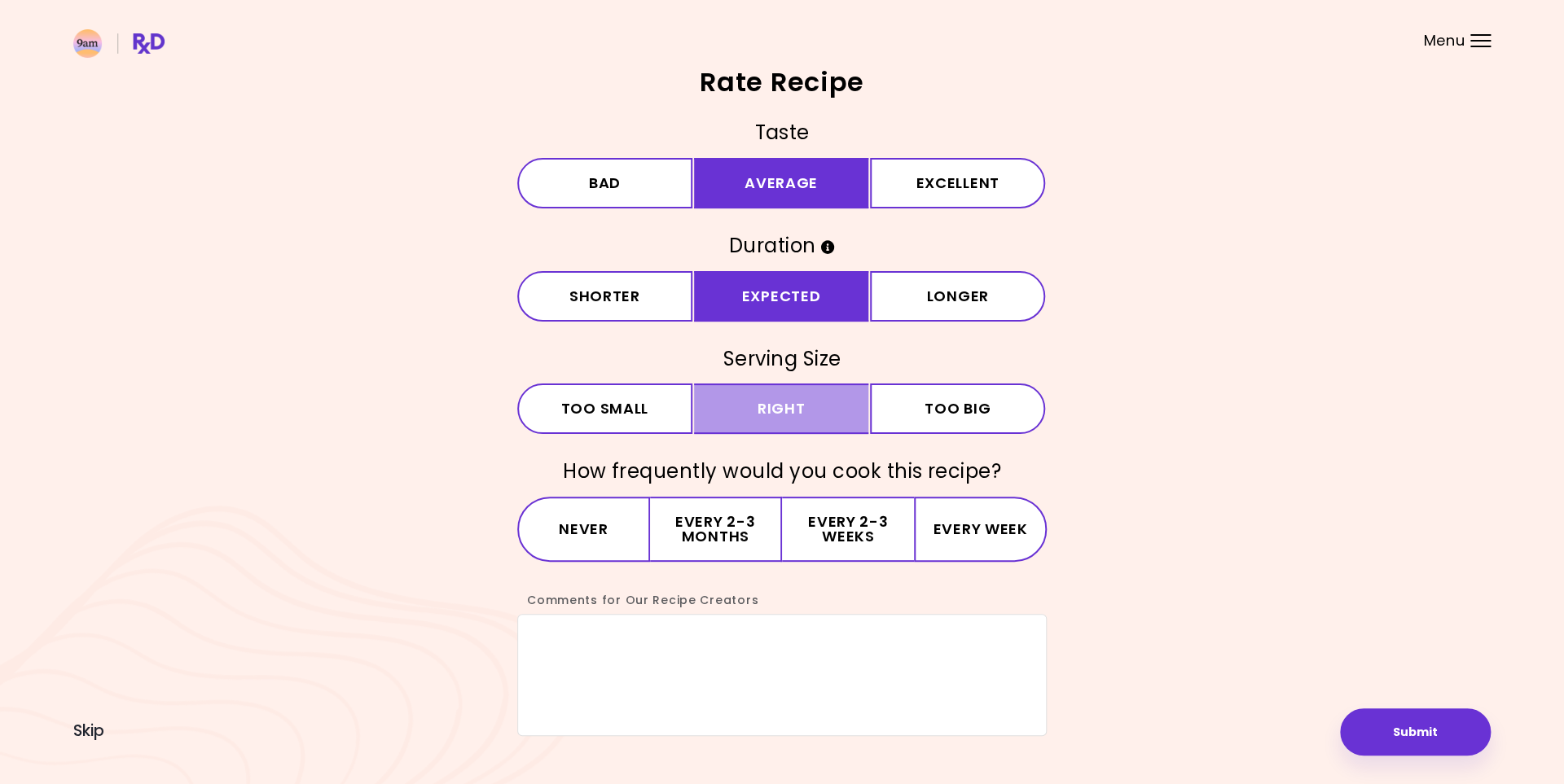
click at [750, 421] on button "Right" at bounding box center [782, 409] width 175 height 51
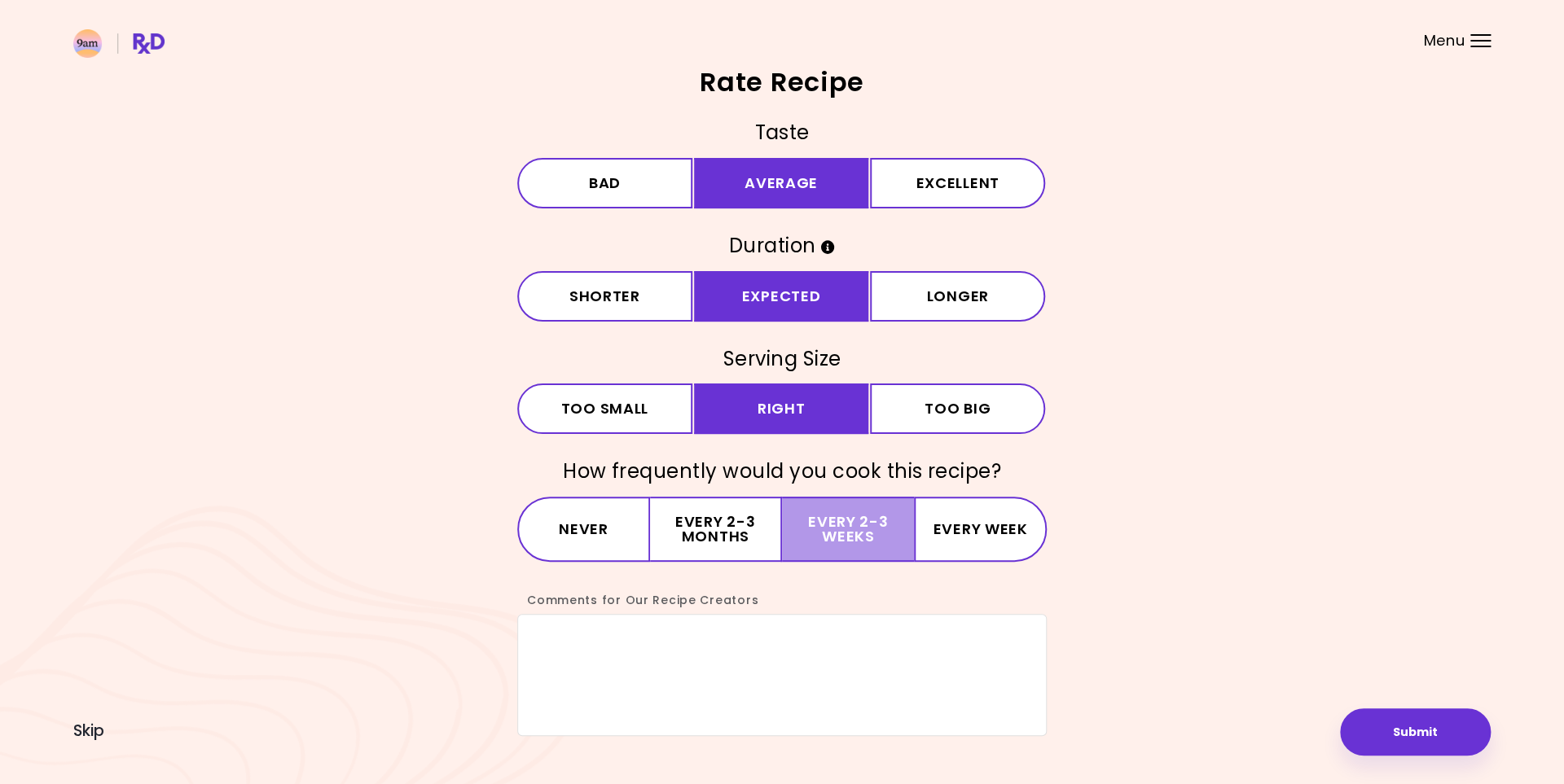
click at [809, 536] on button "Every 2-3 weeks" at bounding box center [848, 530] width 132 height 65
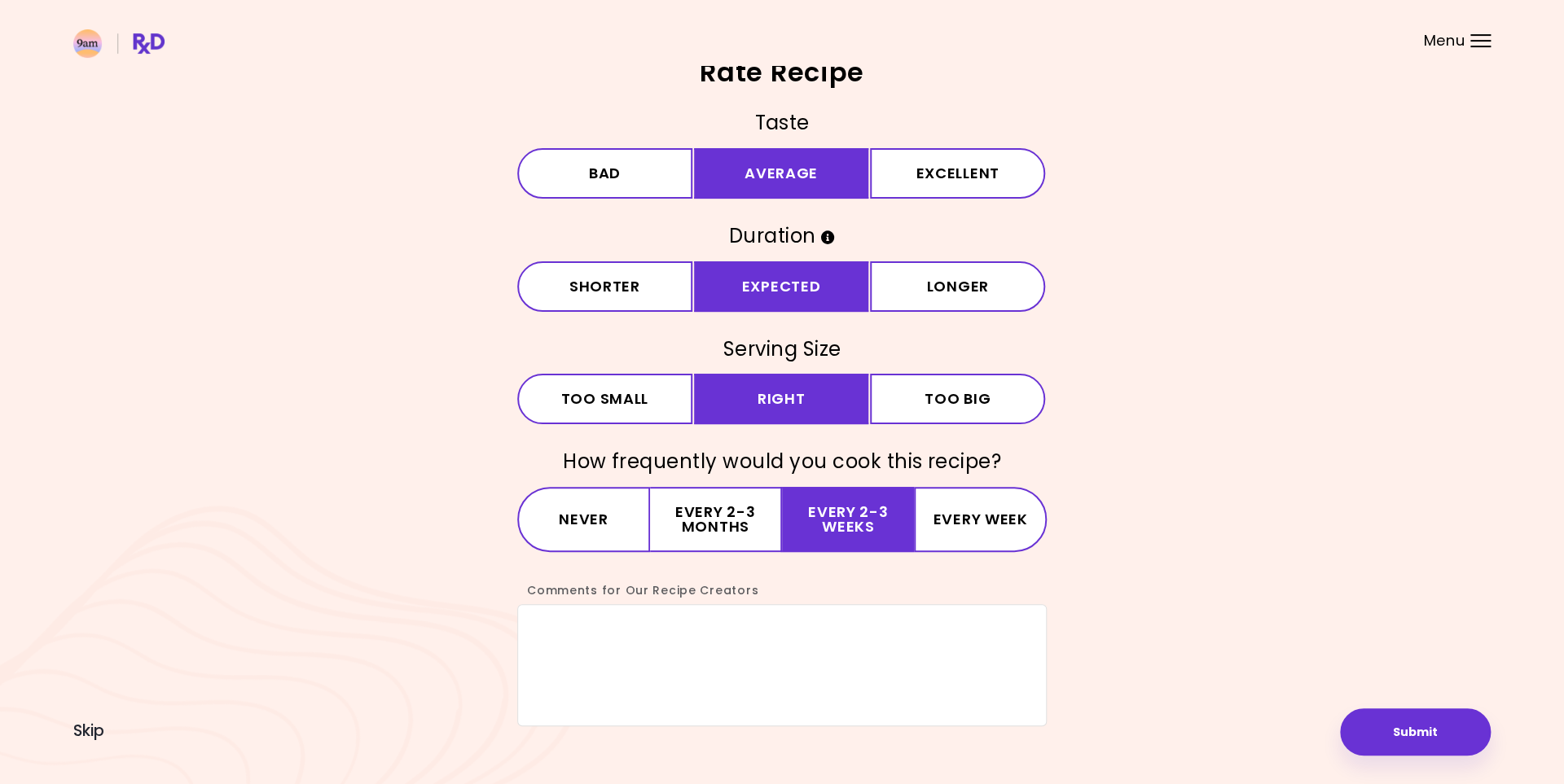
scroll to position [15, 0]
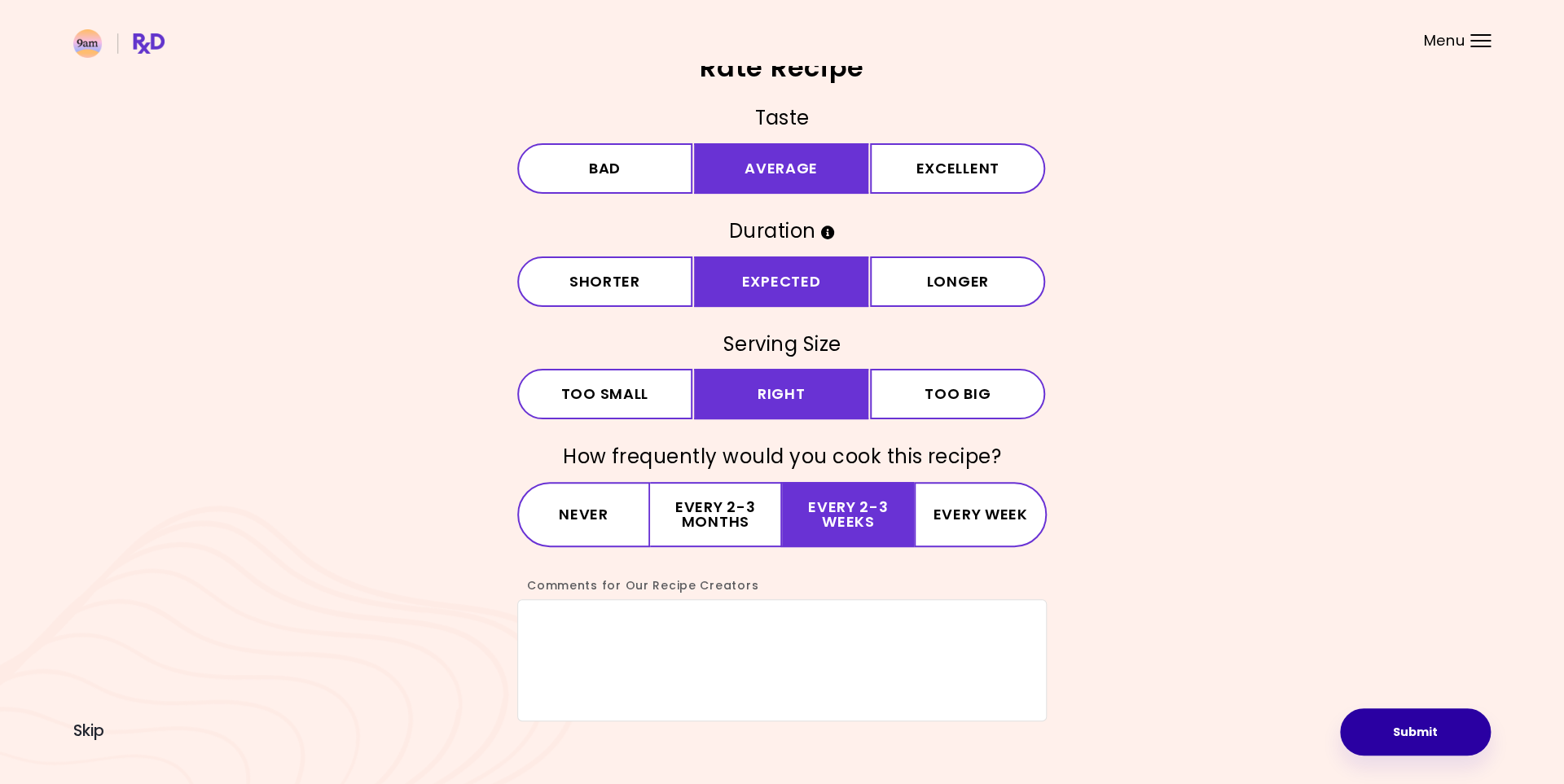
click at [1389, 730] on button "Submit" at bounding box center [1415, 732] width 151 height 47
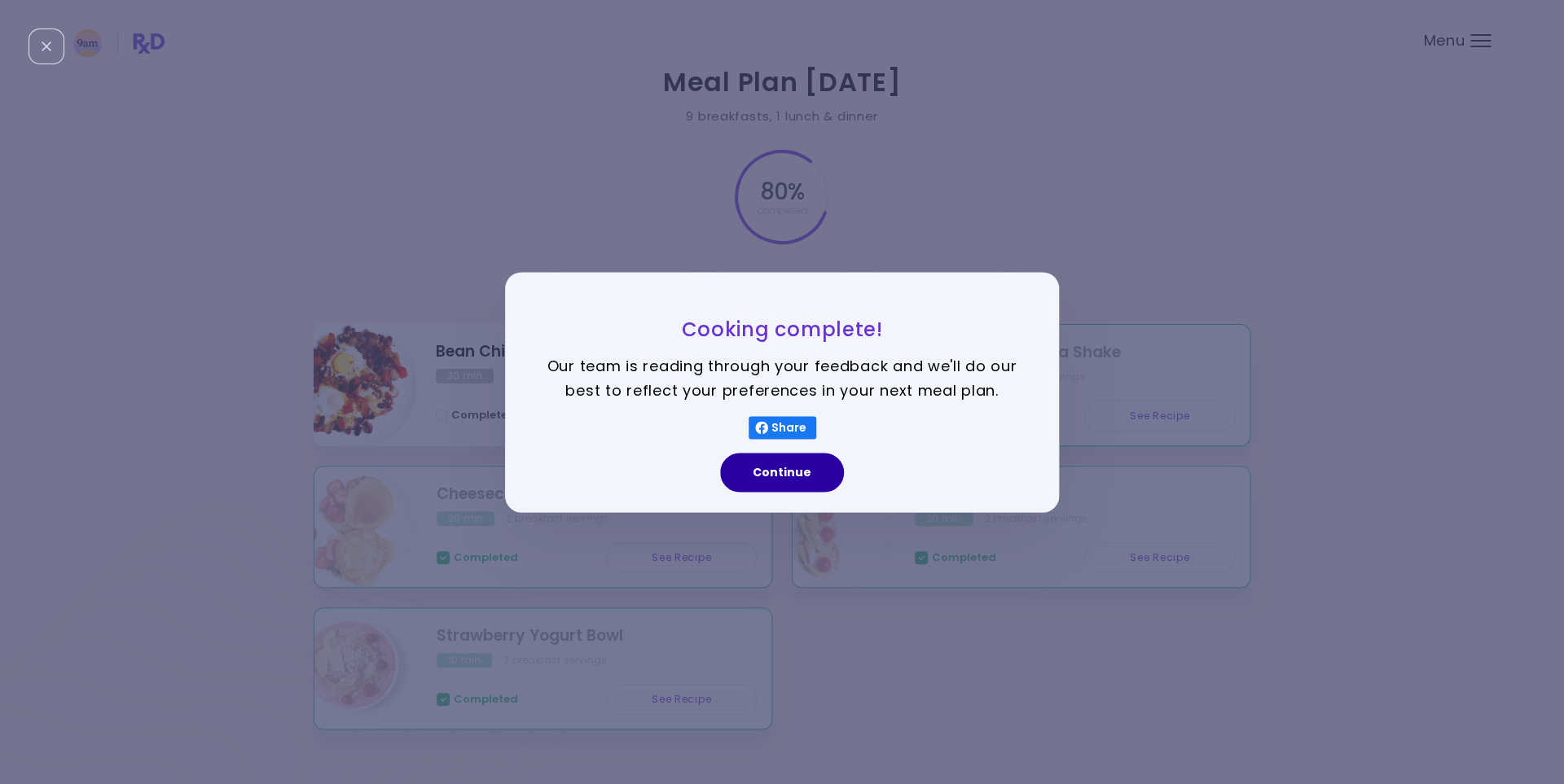
click at [811, 476] on button "Continue" at bounding box center [782, 472] width 123 height 39
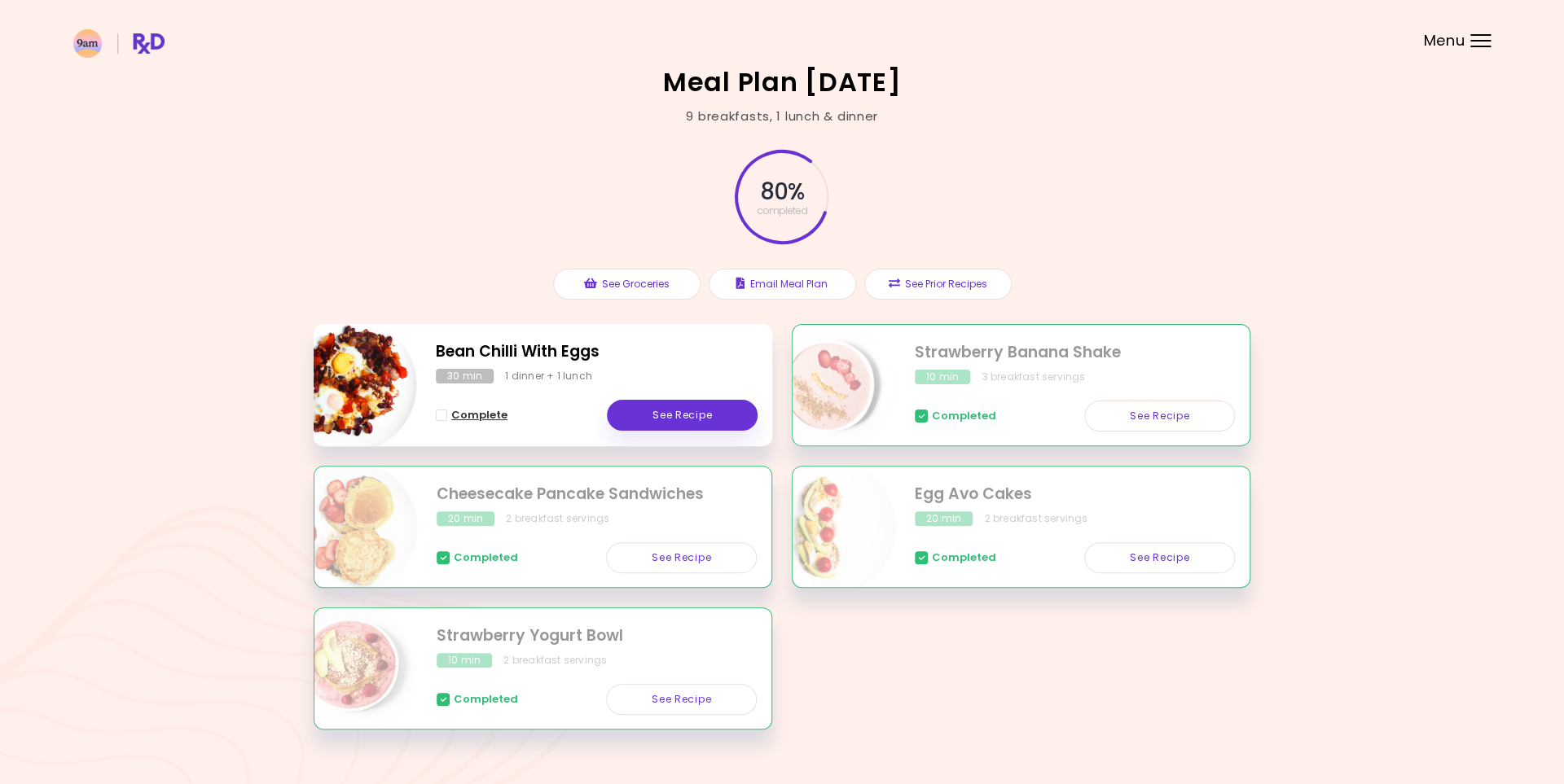
click at [451, 416] on button "Complete" at bounding box center [471, 415] width 72 height 20
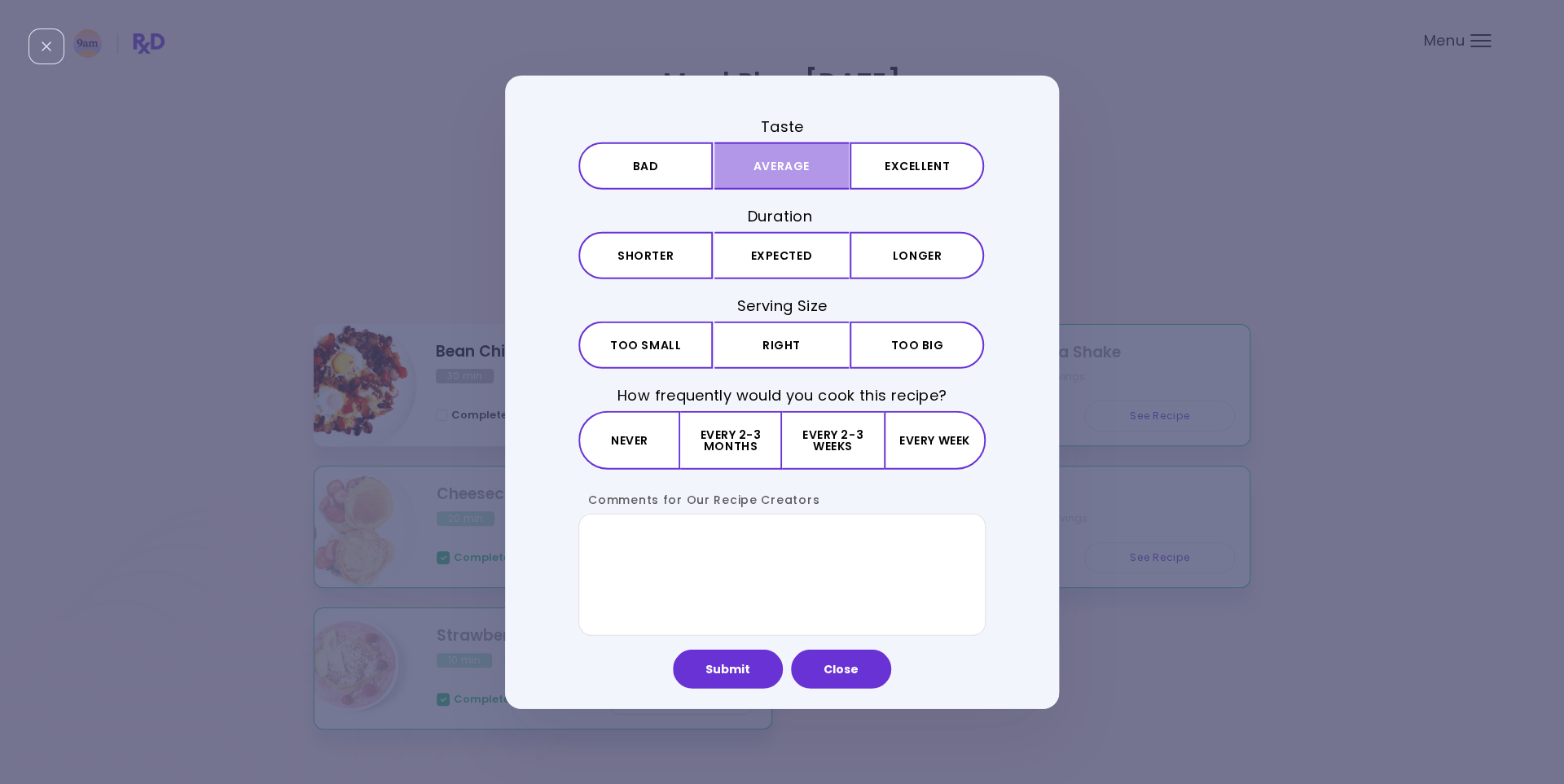
click at [759, 171] on button "Average" at bounding box center [782, 165] width 135 height 47
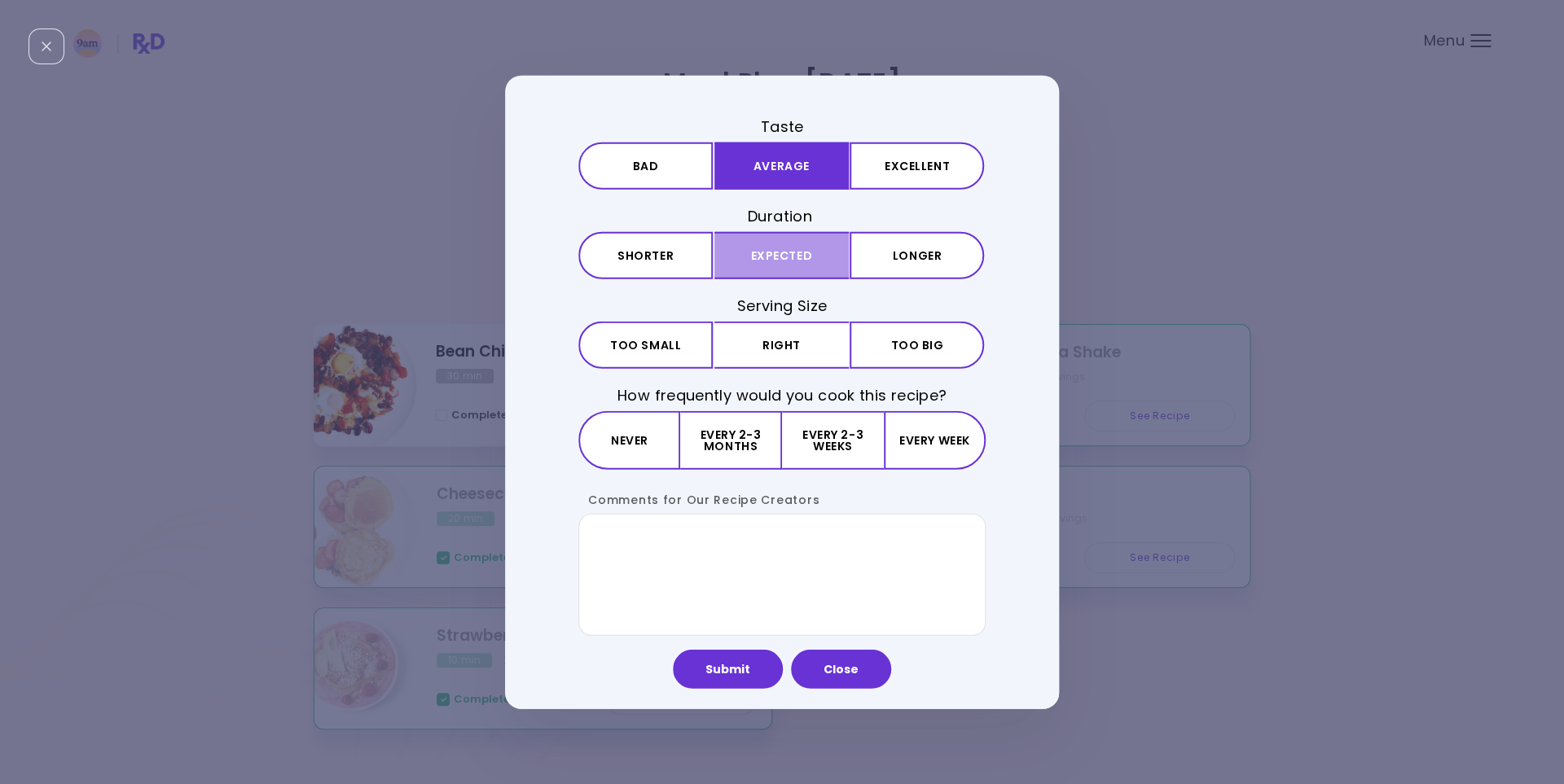
click at [753, 251] on button "Expected" at bounding box center [782, 255] width 135 height 47
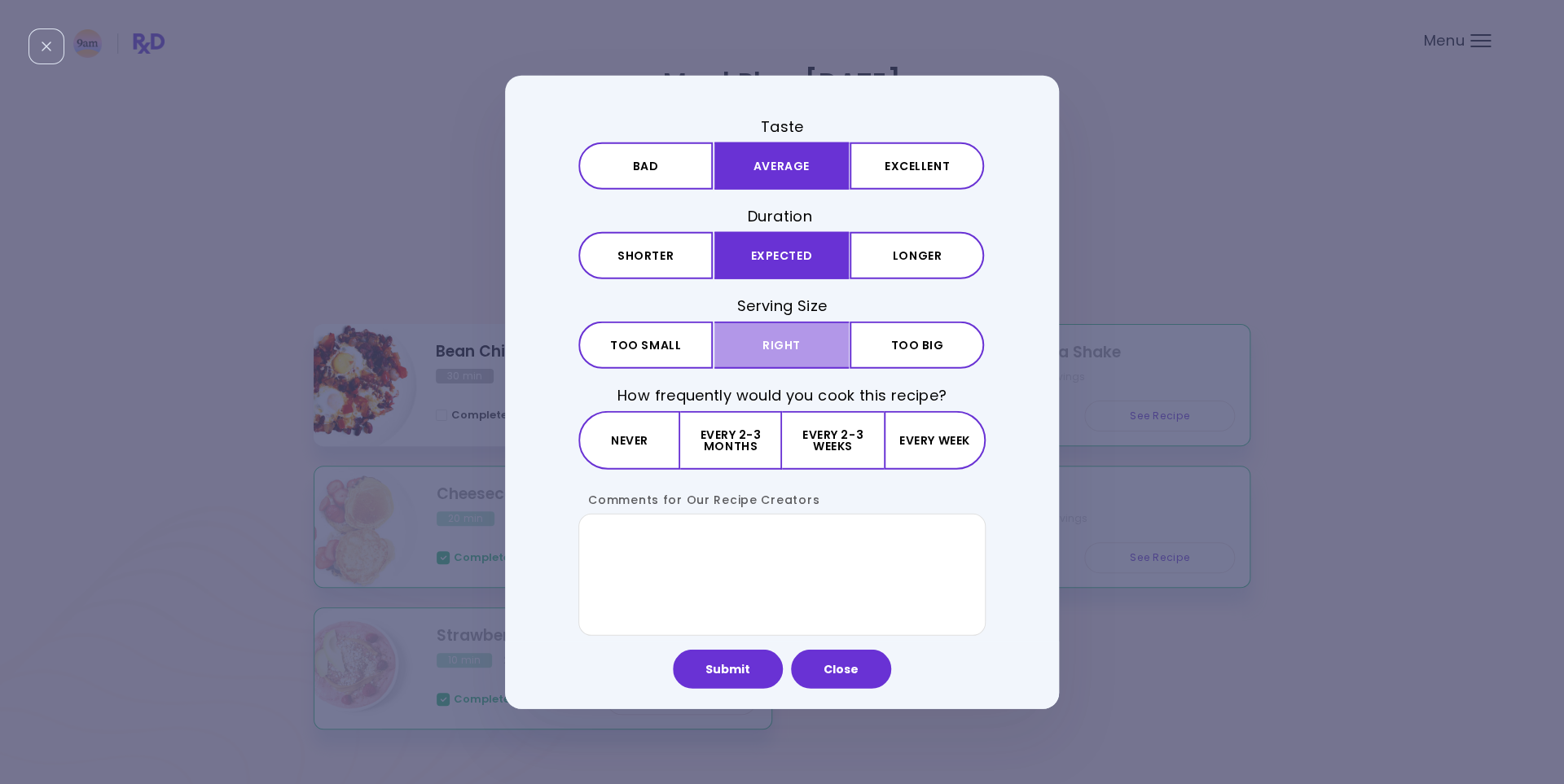
click at [752, 342] on button "Right" at bounding box center [782, 344] width 135 height 47
click at [720, 442] on button "Every 2-3 months" at bounding box center [731, 440] width 102 height 58
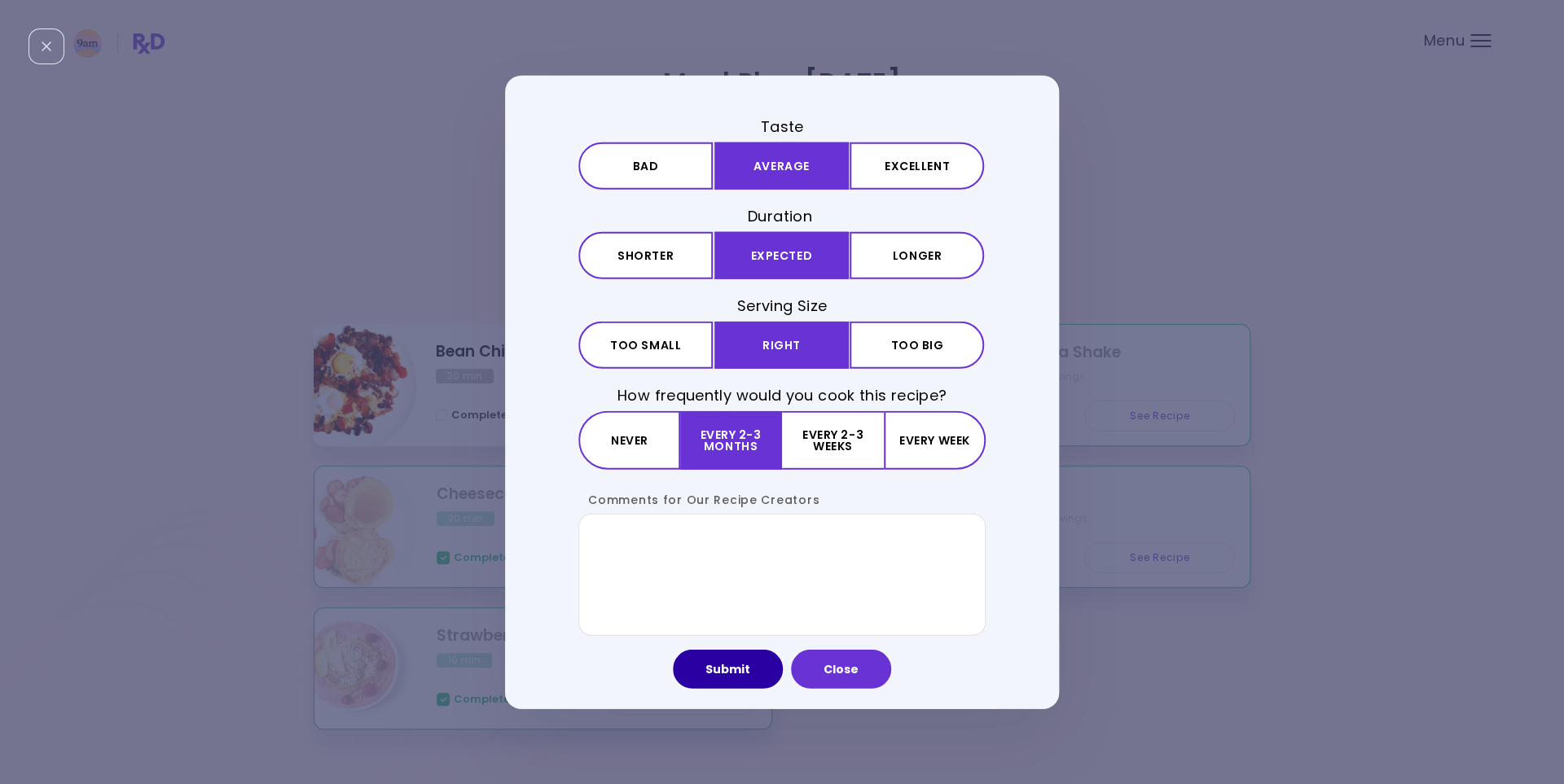
click at [740, 670] on button "Submit" at bounding box center [728, 669] width 110 height 39
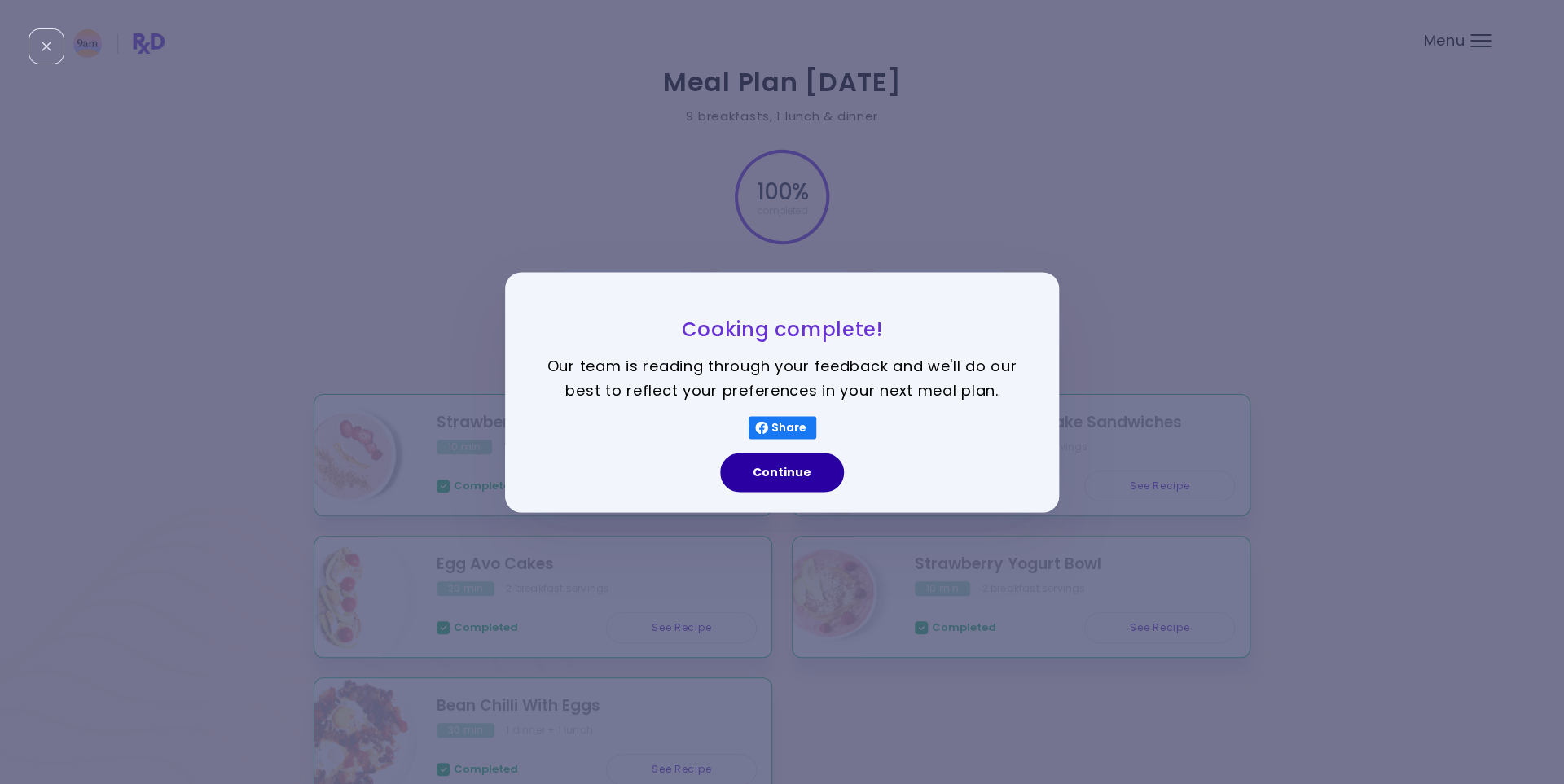
click at [771, 473] on button "Continue" at bounding box center [782, 472] width 123 height 39
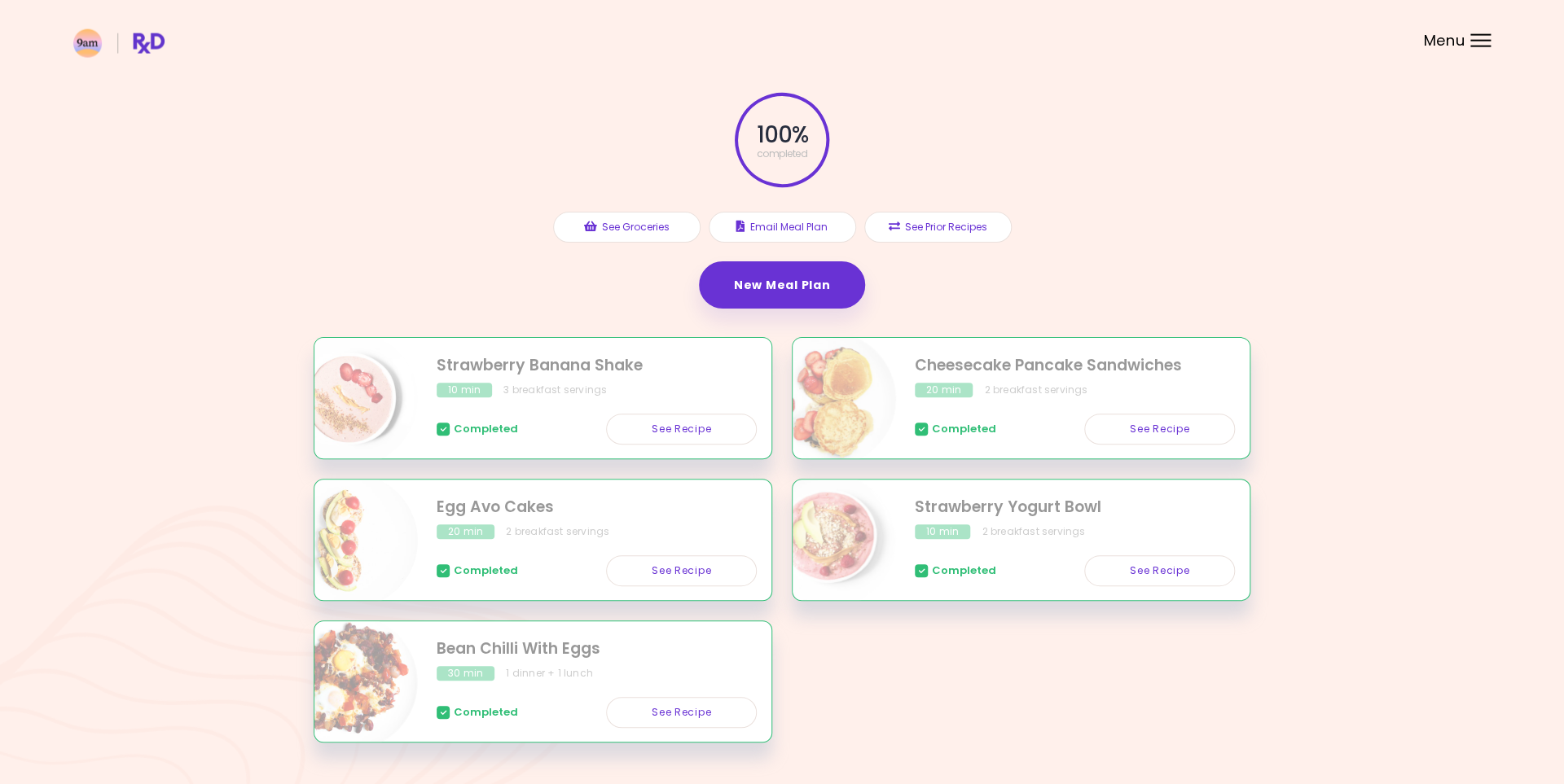
scroll to position [104, 0]
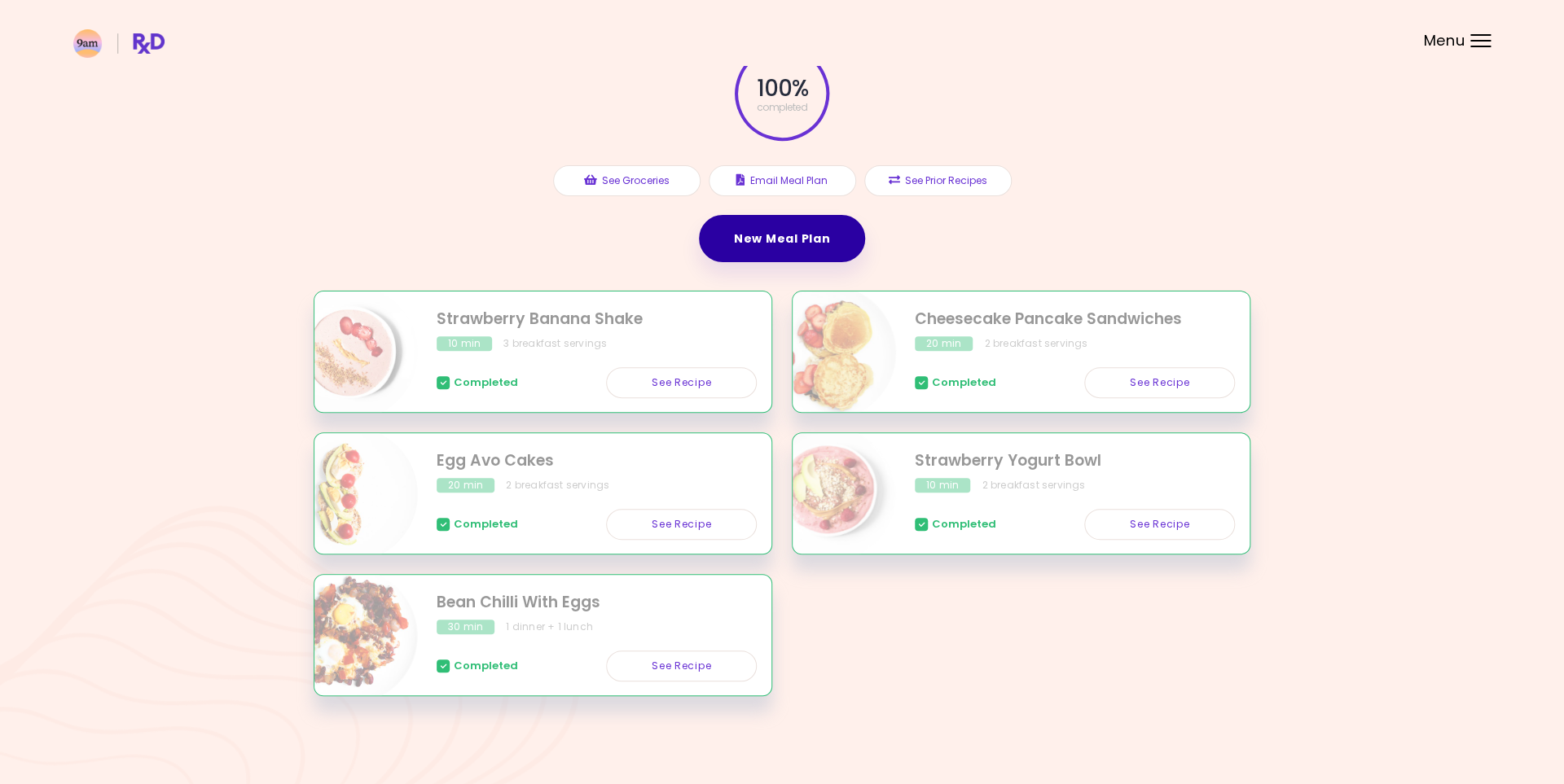
click at [805, 225] on link "New Meal Plan" at bounding box center [782, 238] width 166 height 47
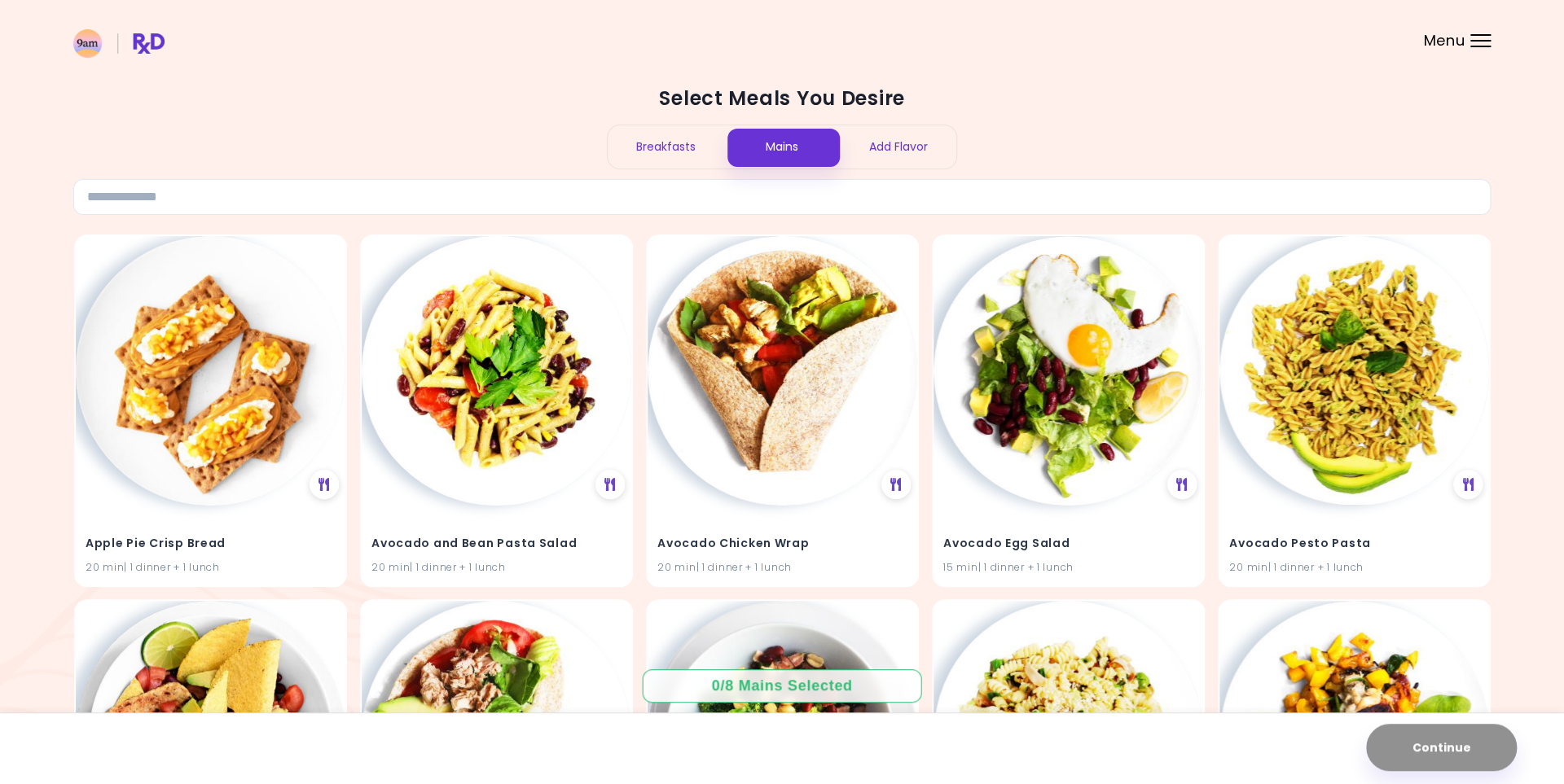
click at [894, 157] on div "Add Flavor" at bounding box center [898, 147] width 117 height 43
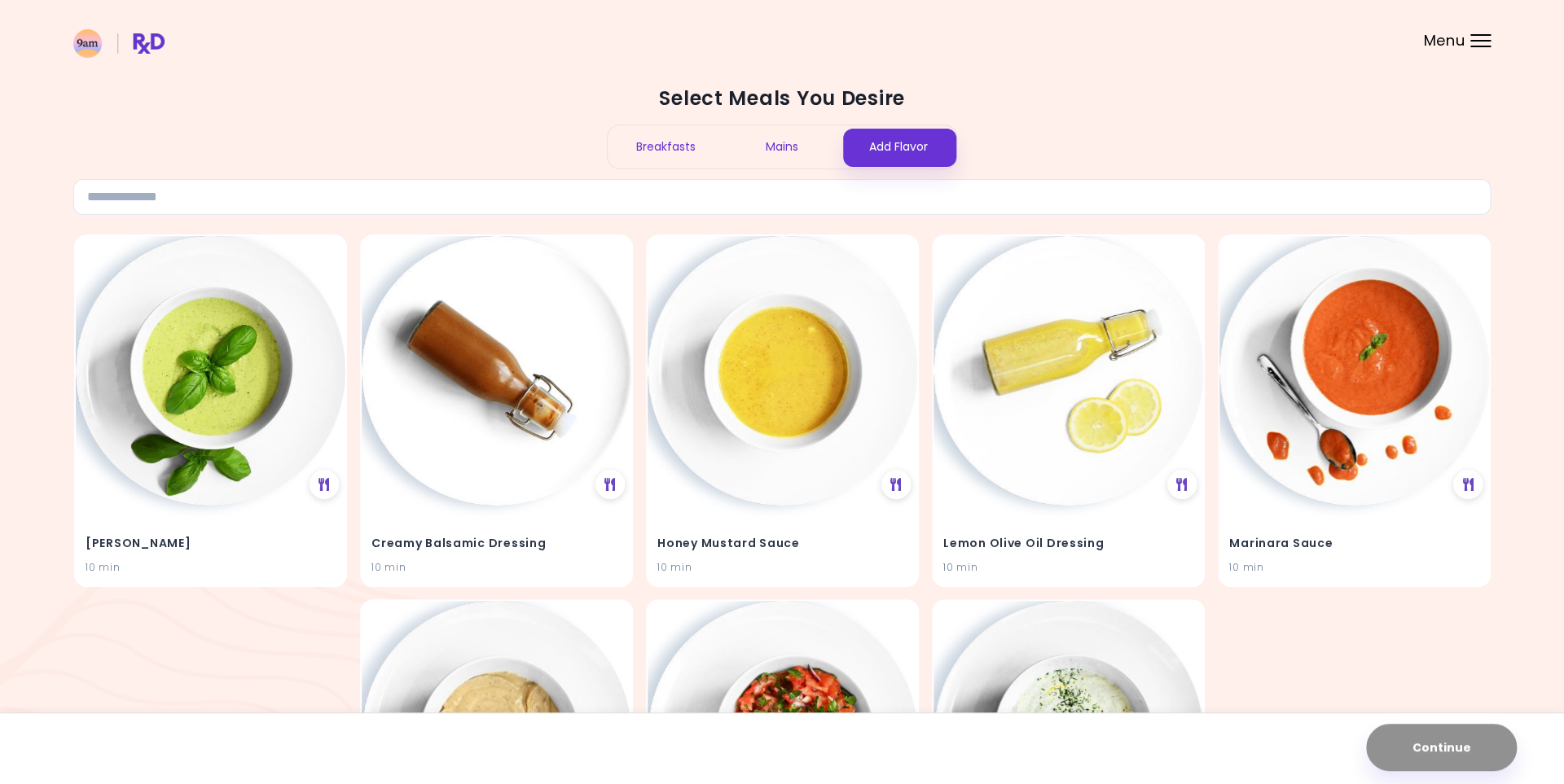
click at [639, 151] on div "Breakfasts" at bounding box center [666, 147] width 117 height 43
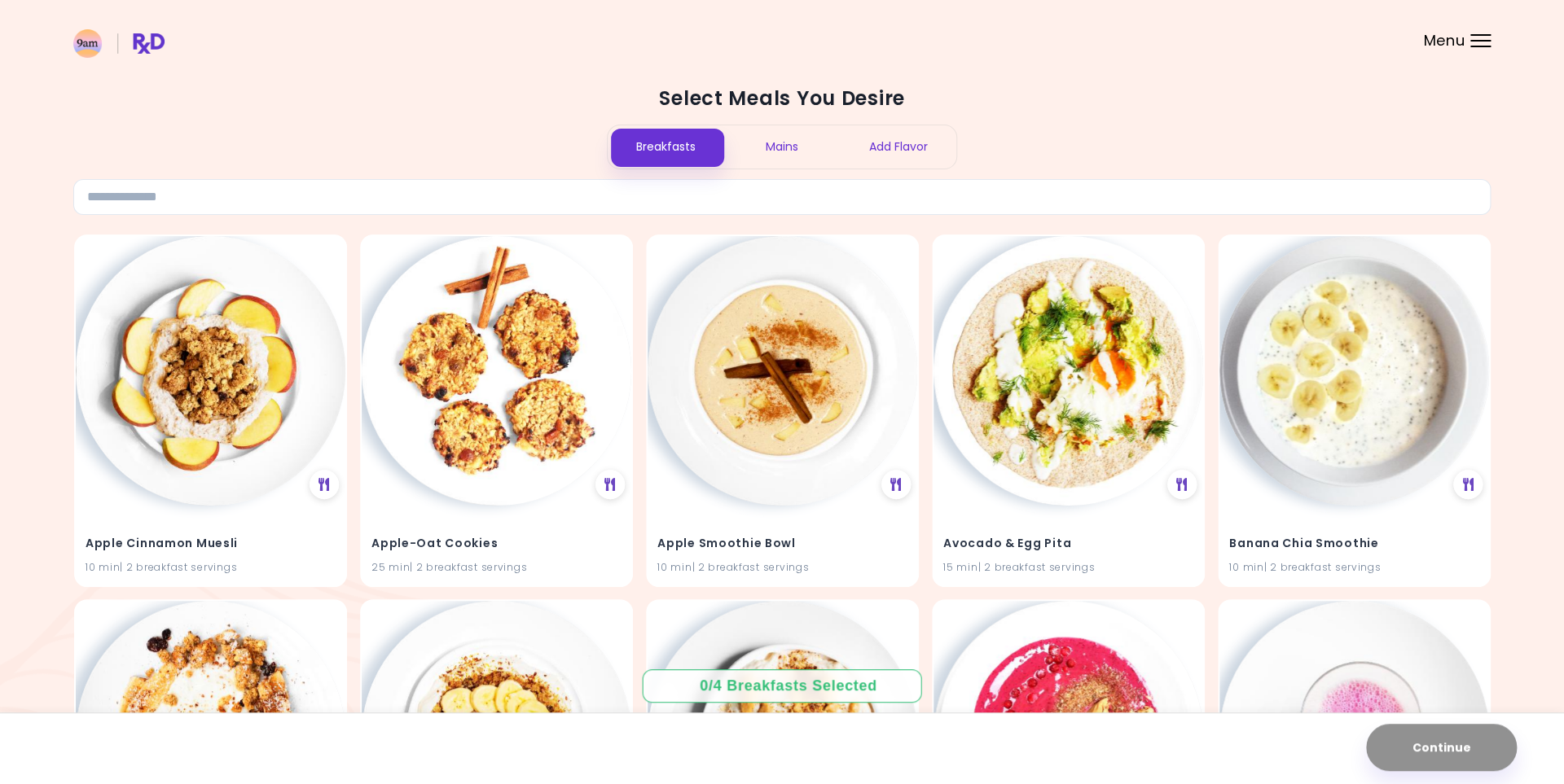
click at [776, 149] on div "Mains" at bounding box center [782, 147] width 117 height 43
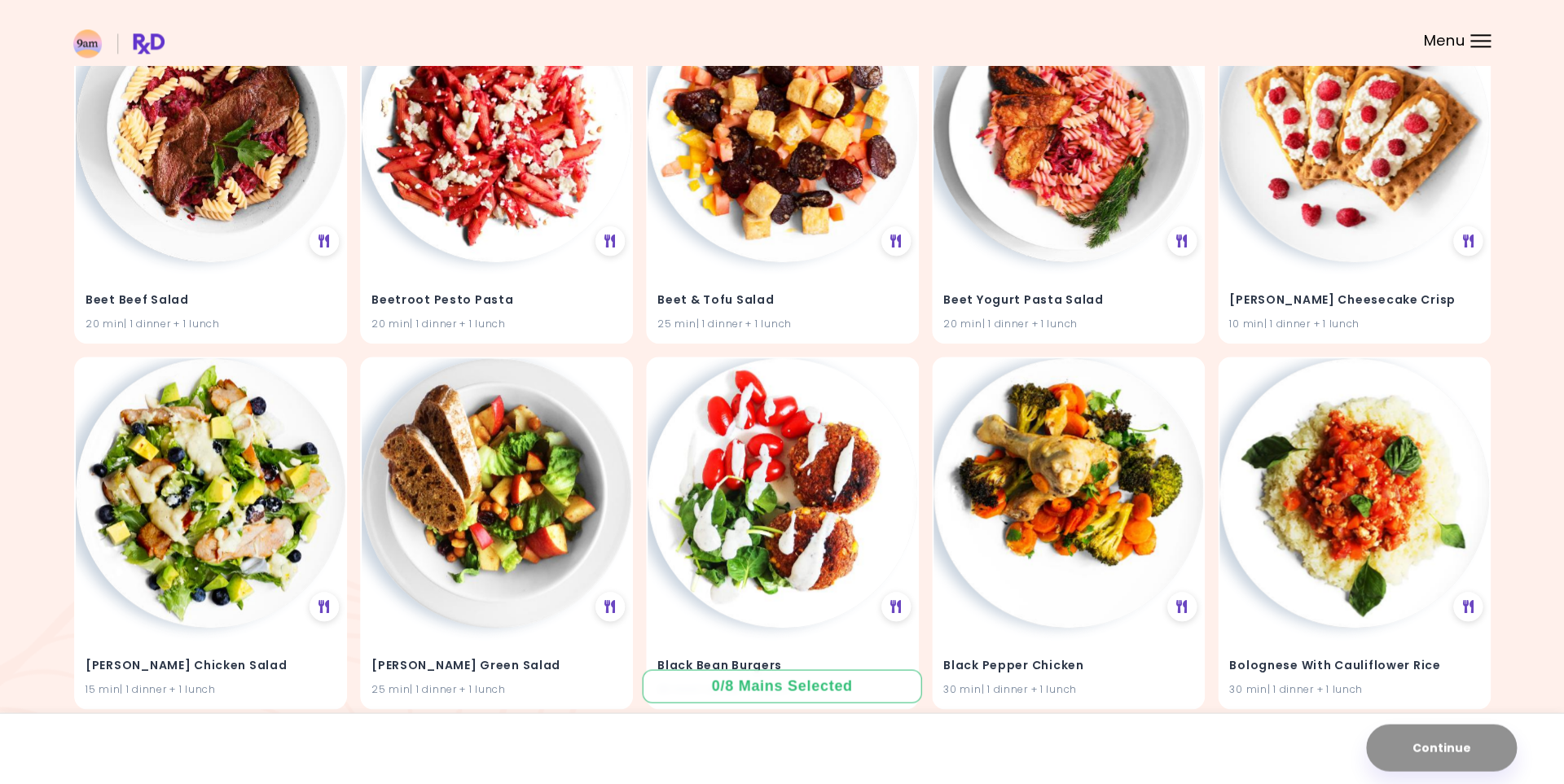
scroll to position [8142, 0]
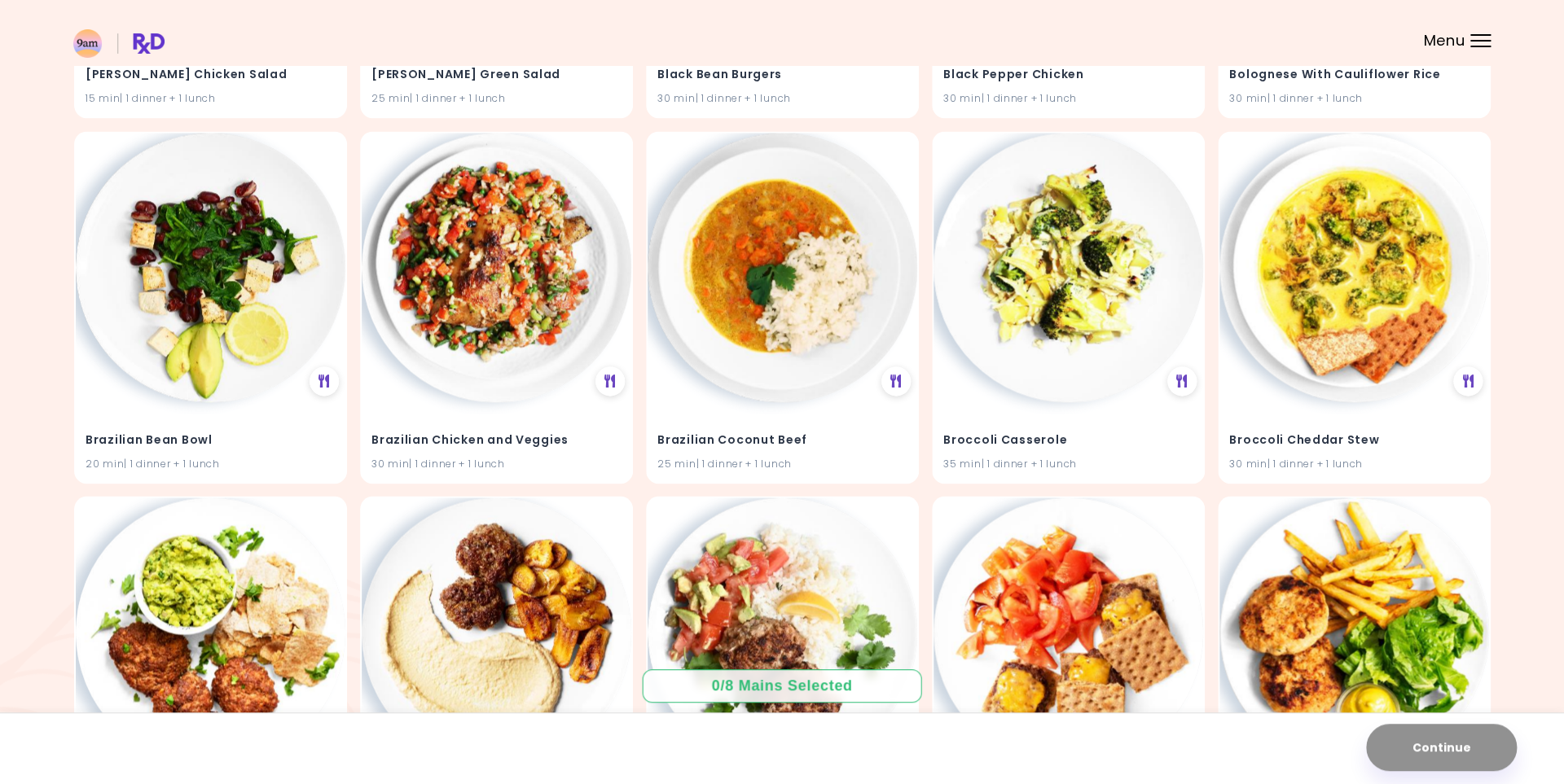
click at [1476, 42] on div "Menu" at bounding box center [1481, 40] width 21 height 13
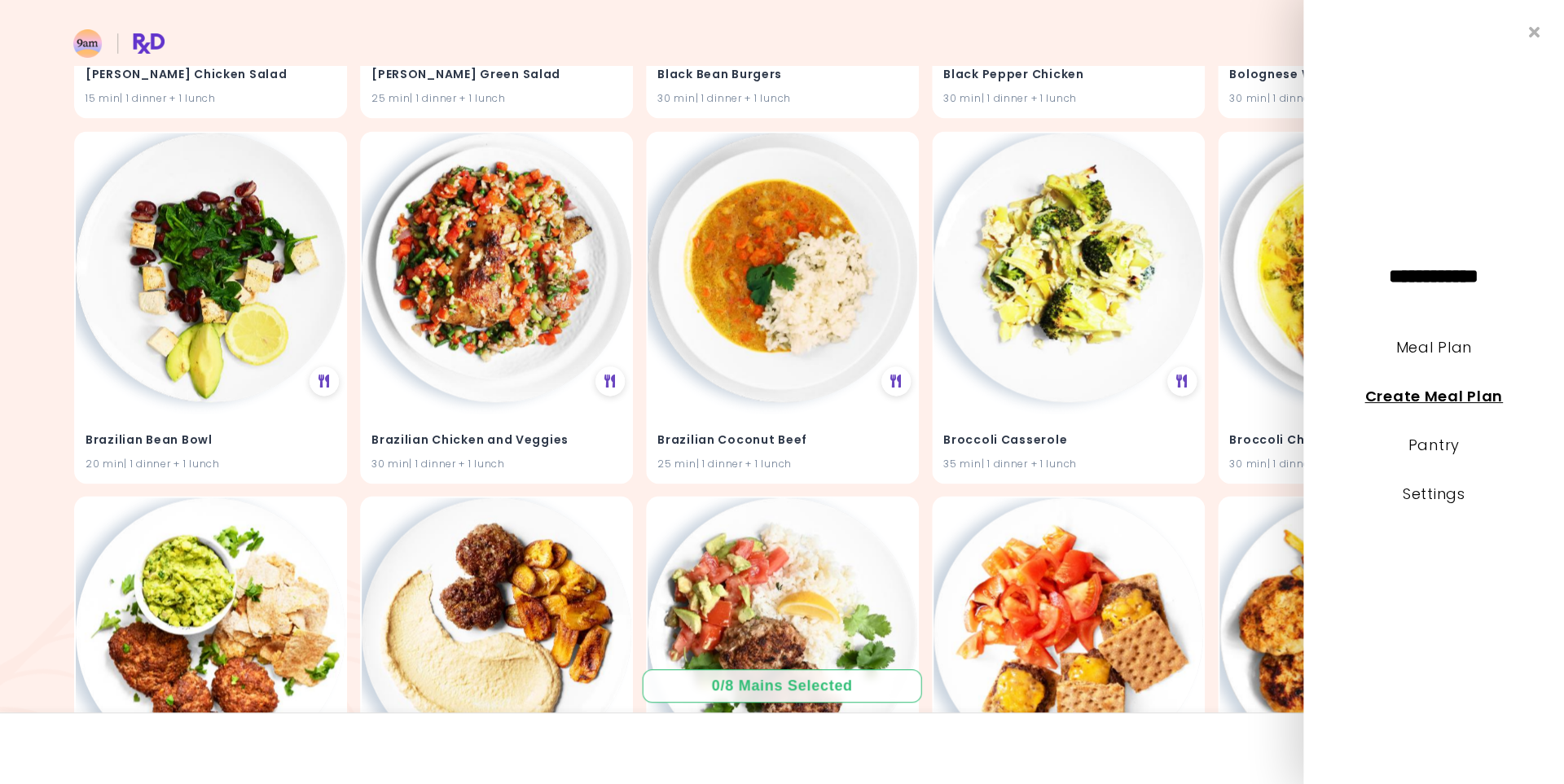
click at [1455, 399] on link "Create Meal Plan" at bounding box center [1434, 397] width 139 height 21
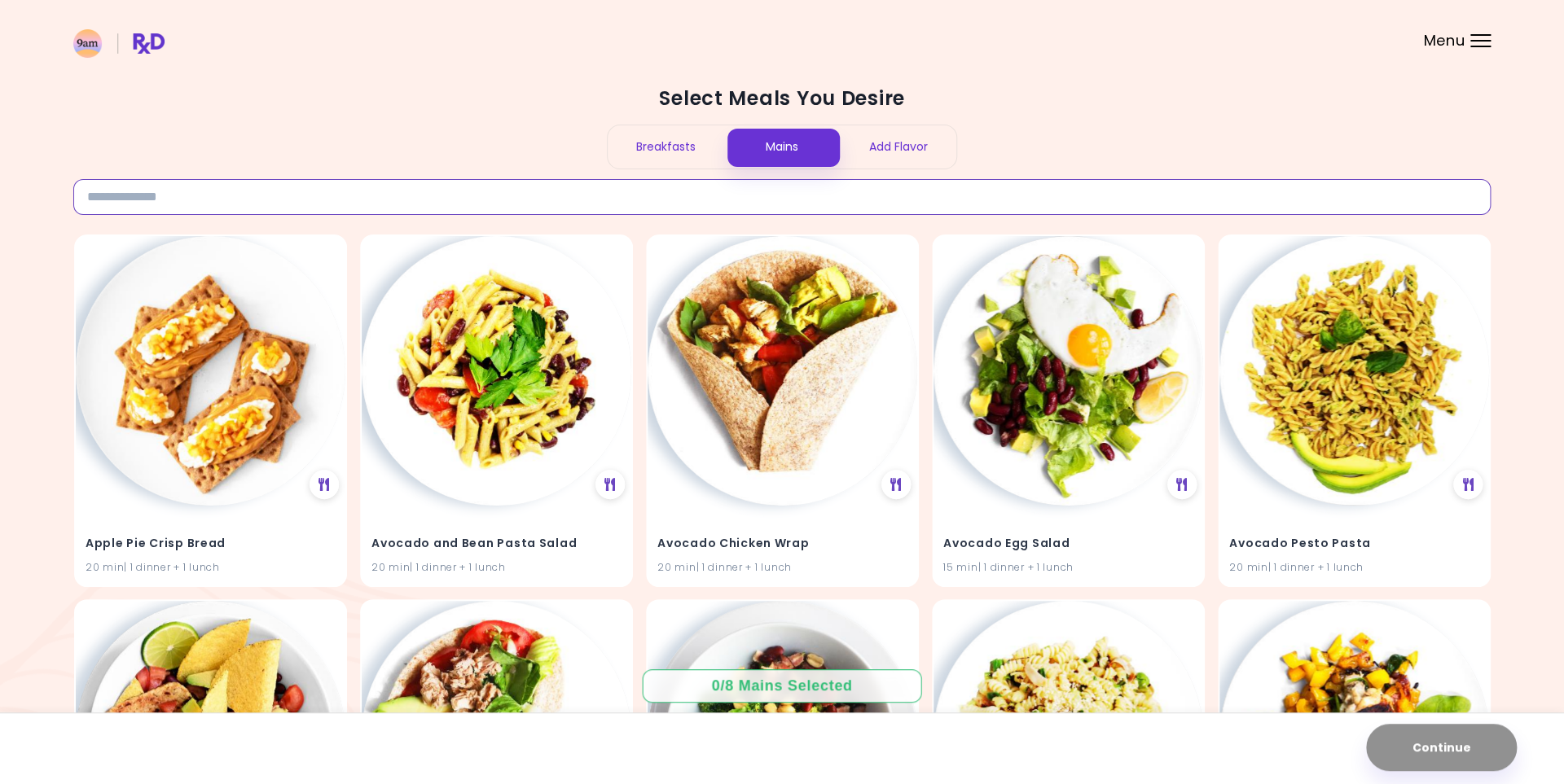
click at [244, 212] on input at bounding box center [782, 197] width 1417 height 36
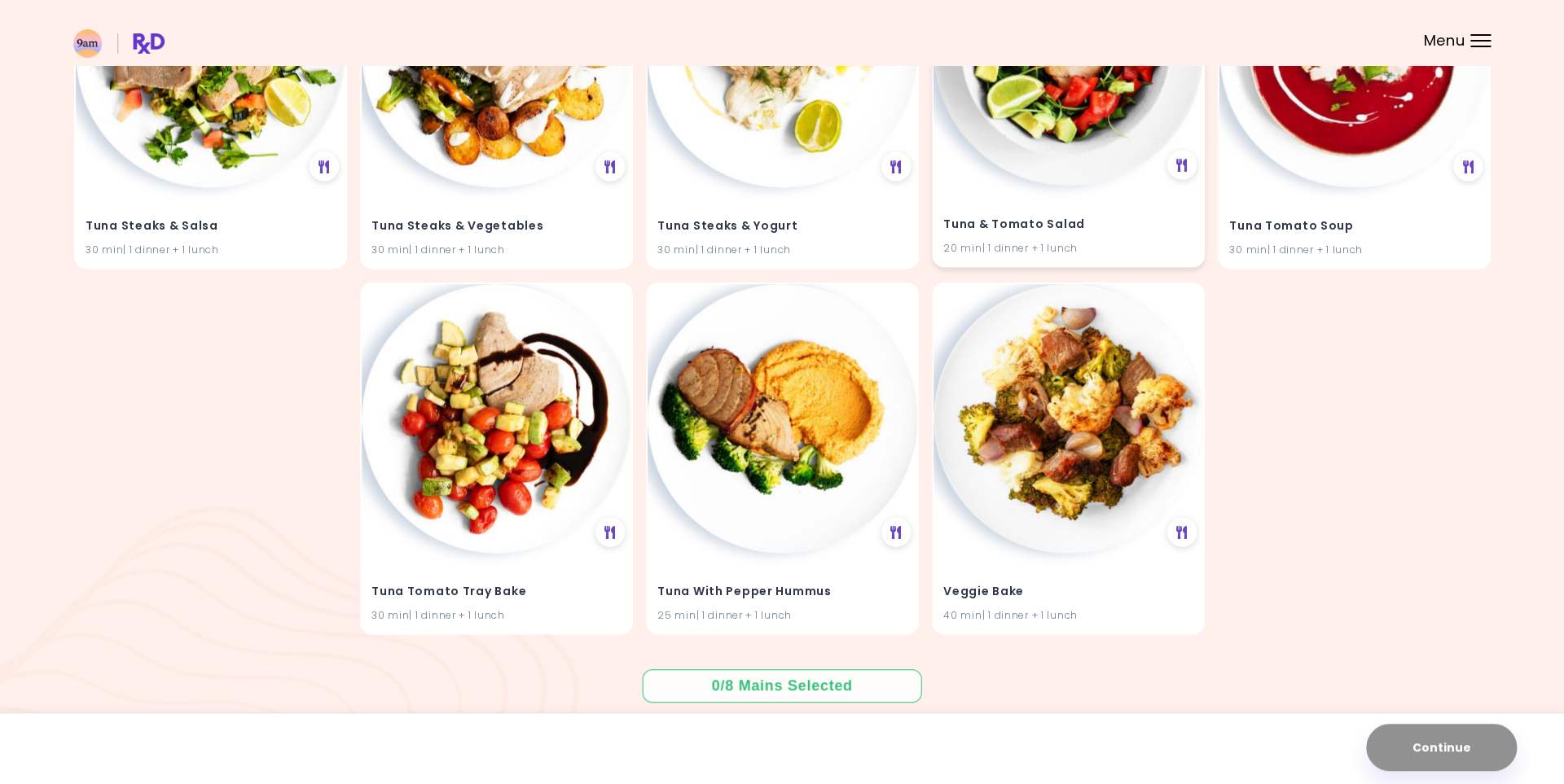
scroll to position [5431, 0]
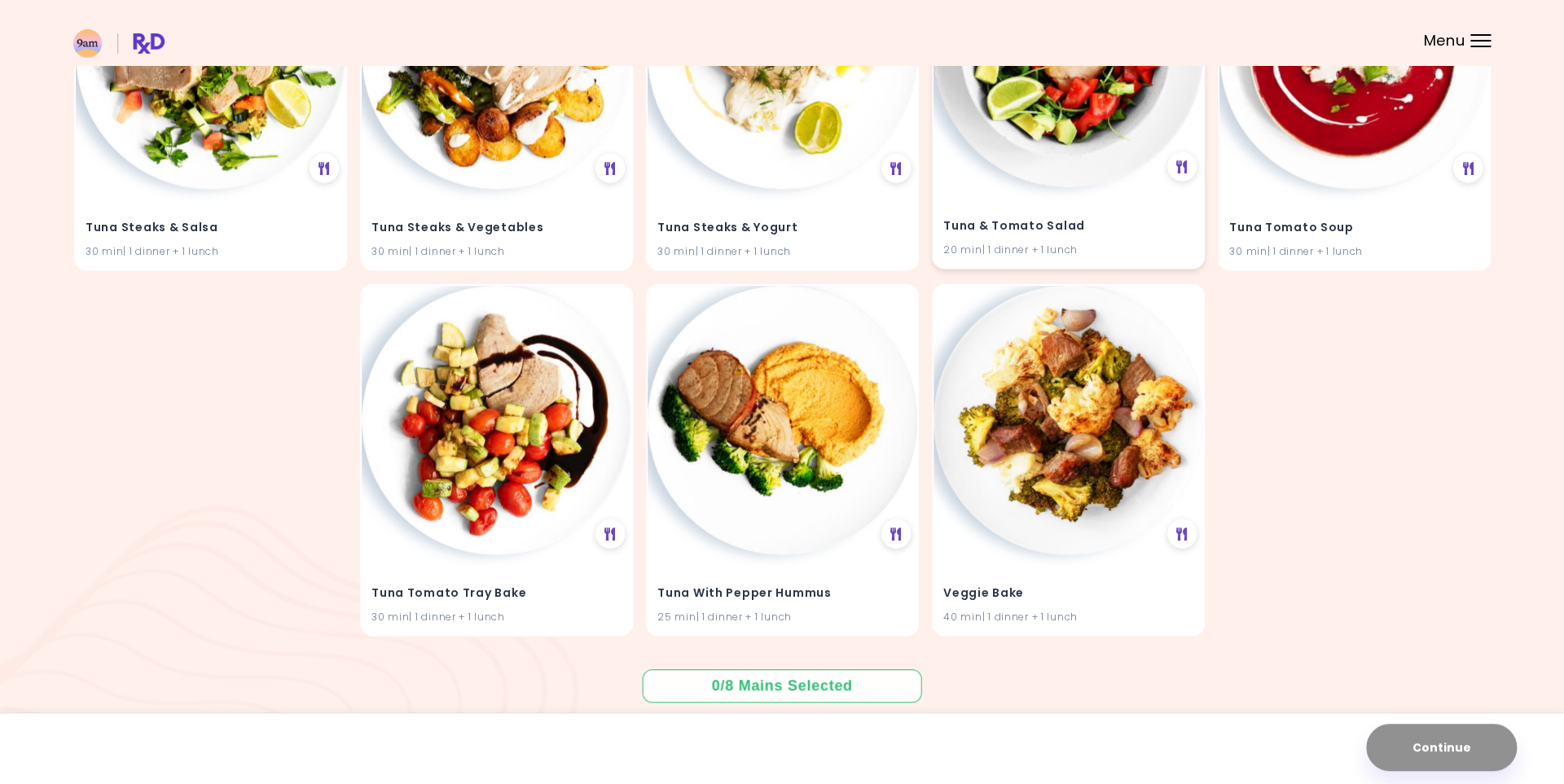
type input "*****"
